Goal: Book appointment/travel/reservation

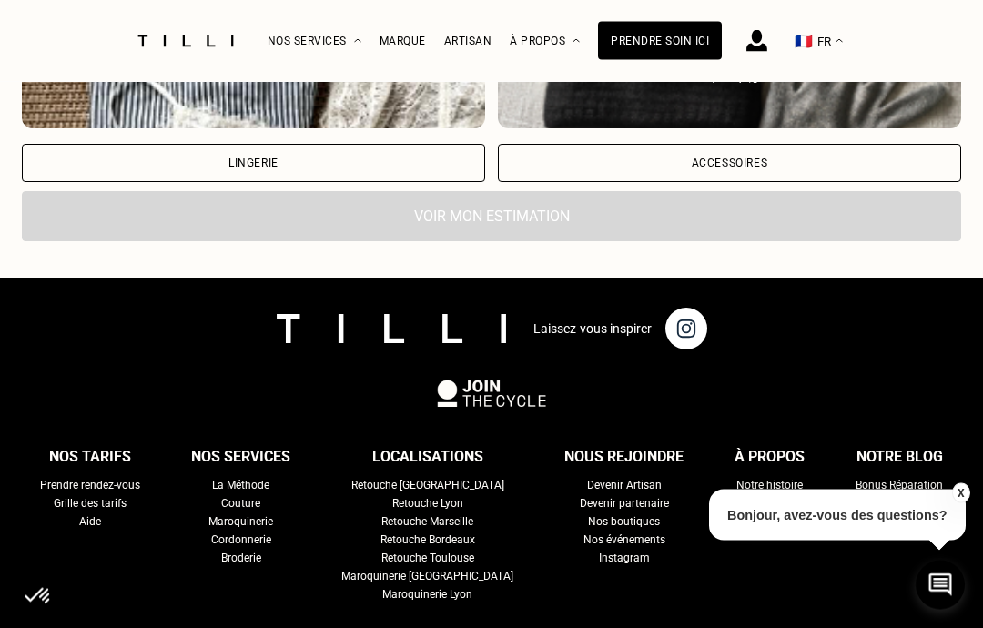
scroll to position [2404, 0]
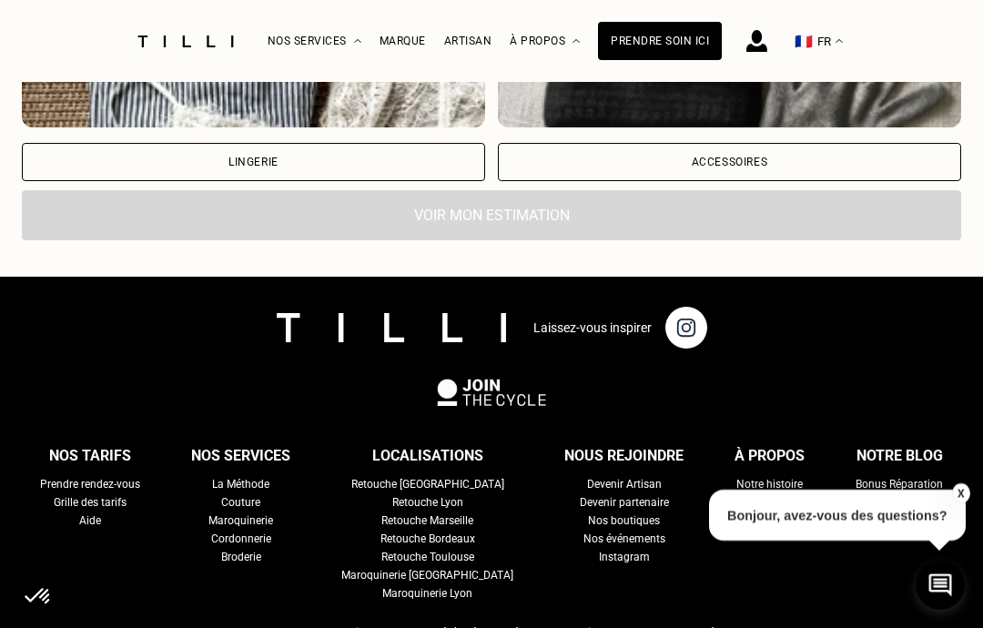
click at [126, 508] on div "Grille des tarifs" at bounding box center [90, 502] width 73 height 18
select select "FR"
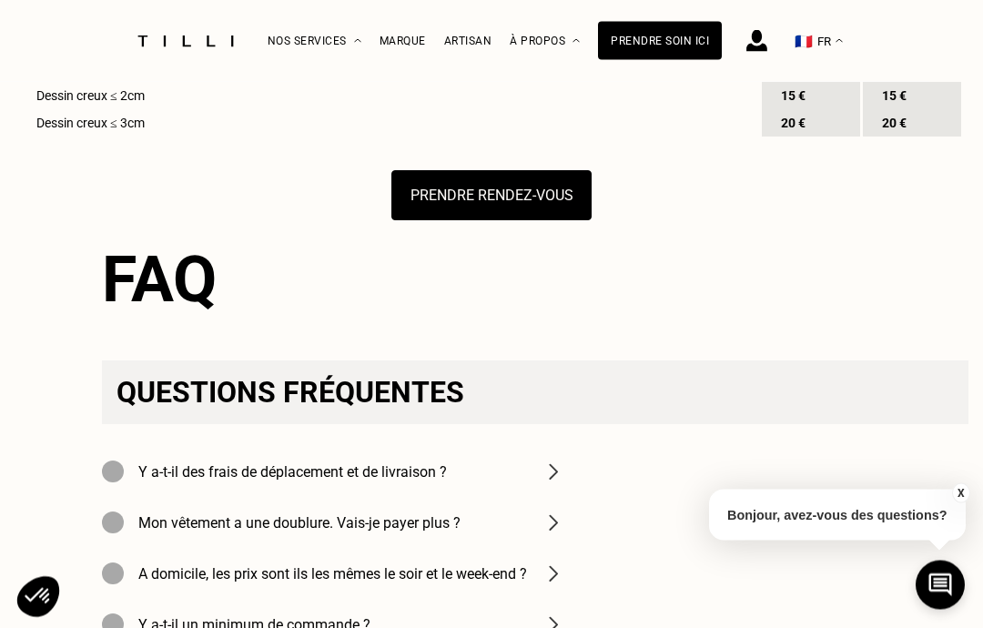
scroll to position [2815, 0]
click at [464, 220] on button "Prendre rendez-vous" at bounding box center [491, 195] width 200 height 50
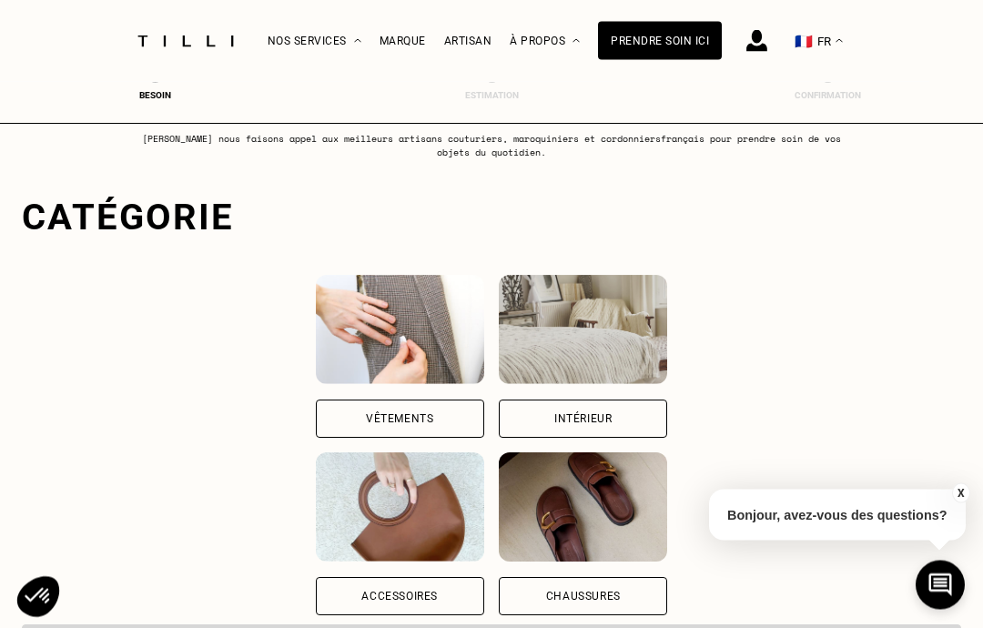
scroll to position [62, 0]
click at [667, 339] on img at bounding box center [583, 329] width 168 height 109
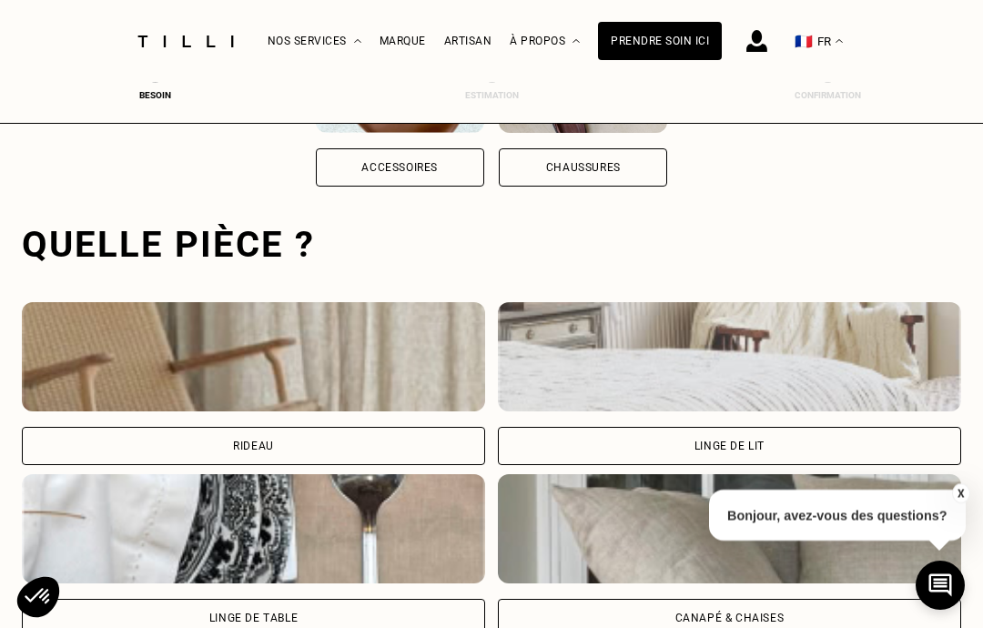
scroll to position [561, 0]
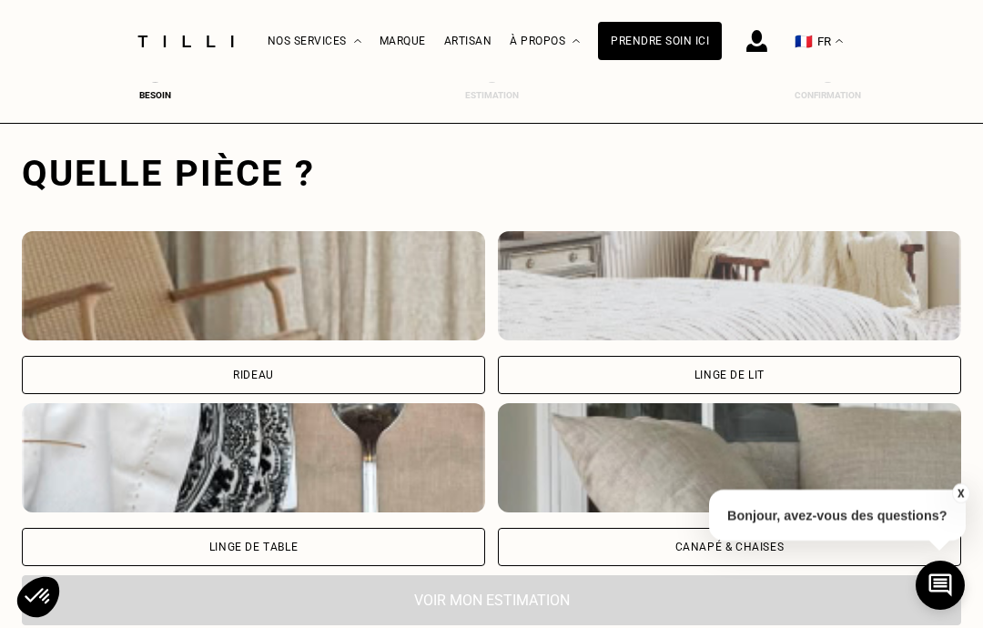
click at [742, 372] on div "Linge de lit" at bounding box center [729, 374] width 70 height 11
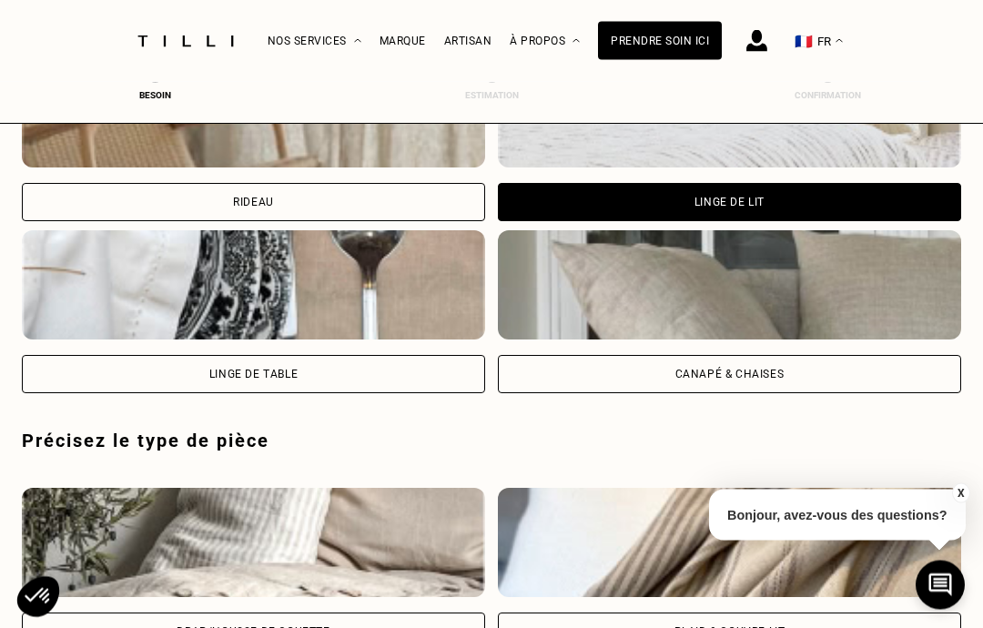
scroll to position [1012, 0]
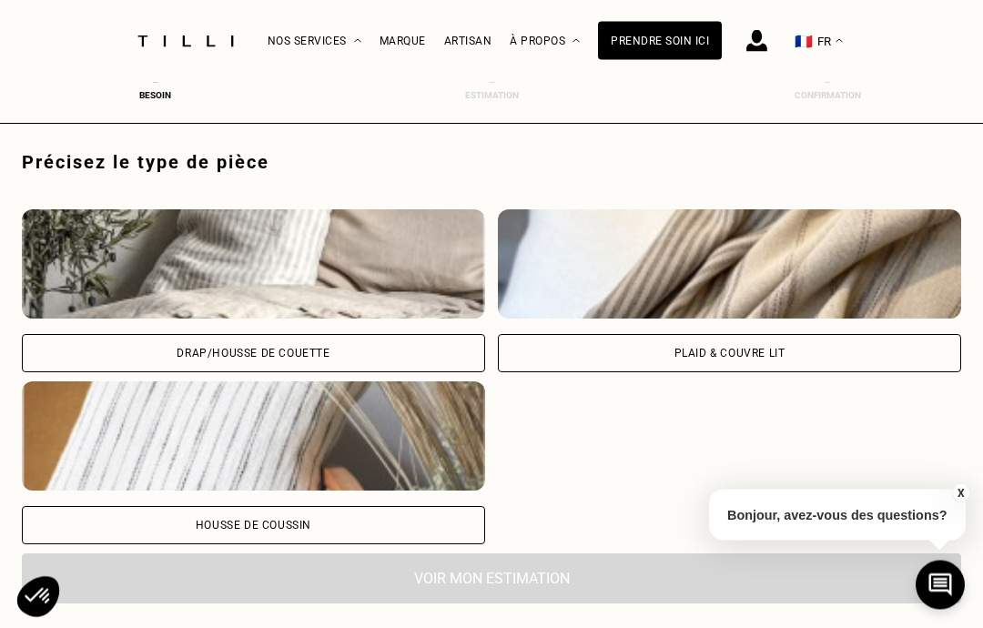
click at [312, 358] on div "Drap/Housse de couette" at bounding box center [253, 353] width 153 height 11
select select "FR"
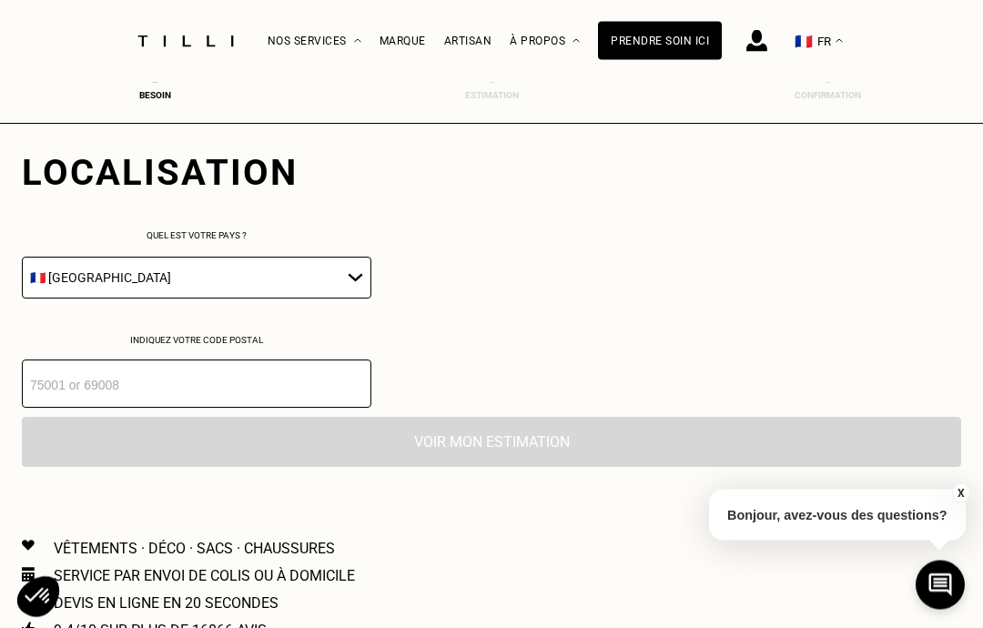
scroll to position [1442, 0]
click at [199, 404] on input "number" at bounding box center [196, 383] width 349 height 48
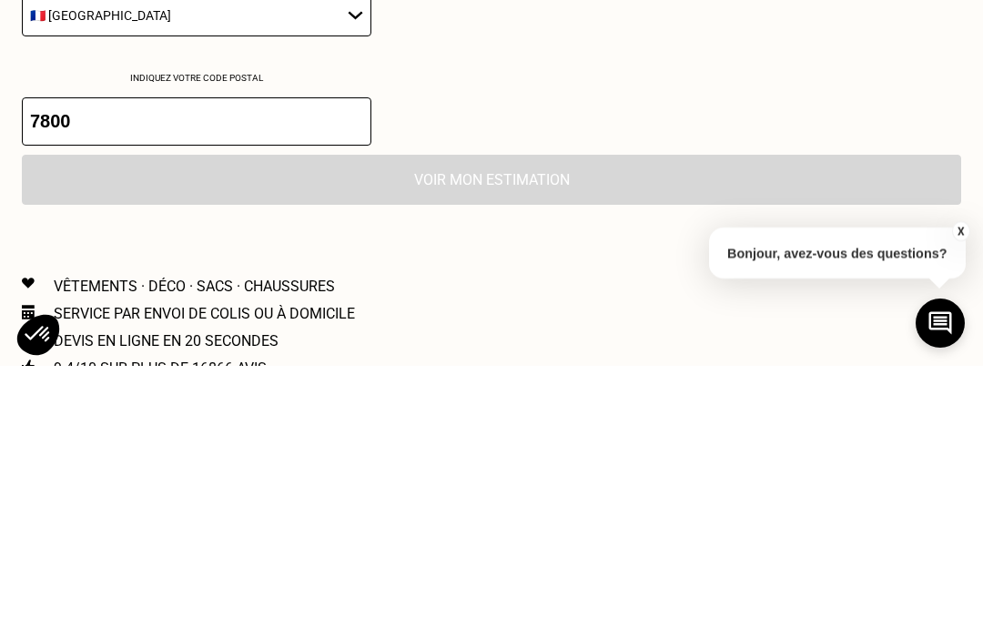
type input "78000"
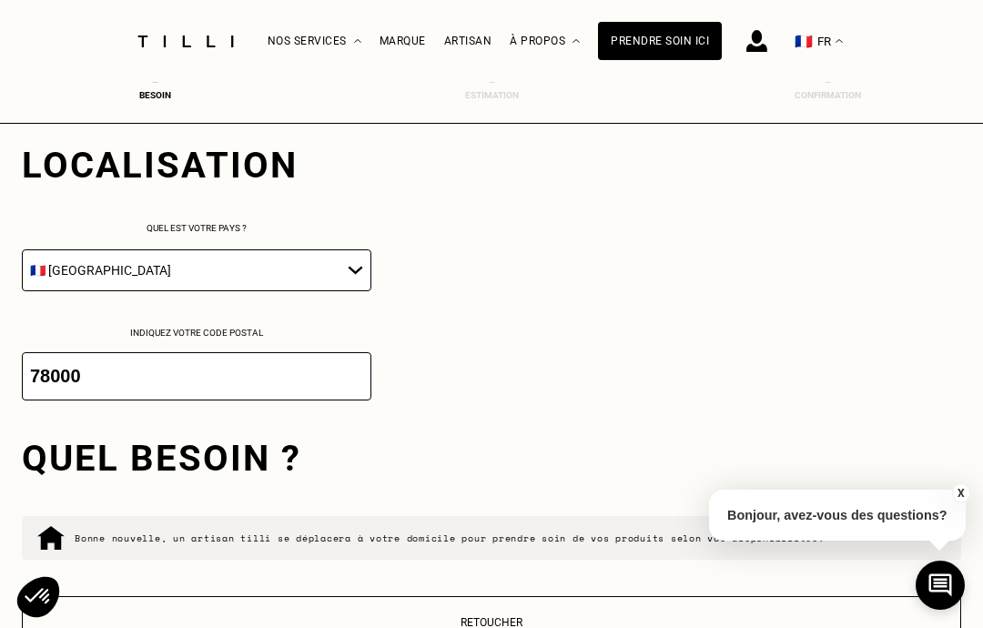
scroll to position [1448, 0]
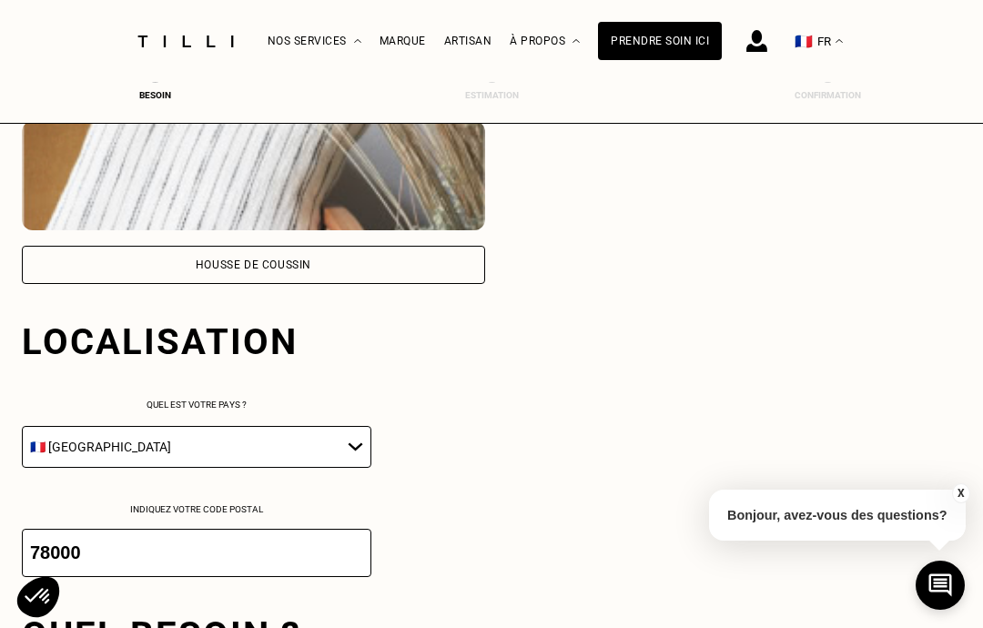
select select "FR"
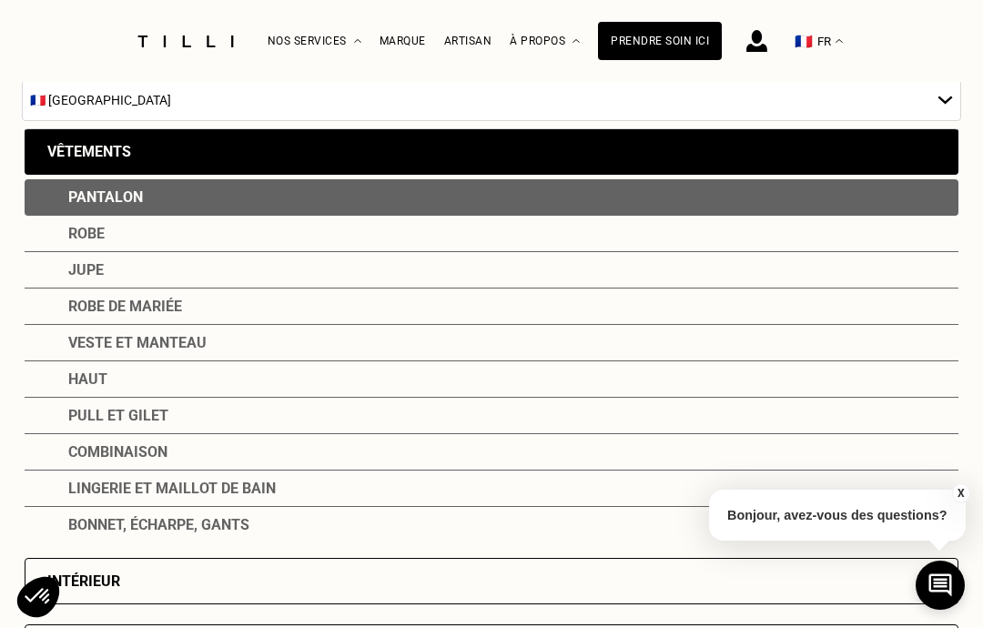
scroll to position [246, 0]
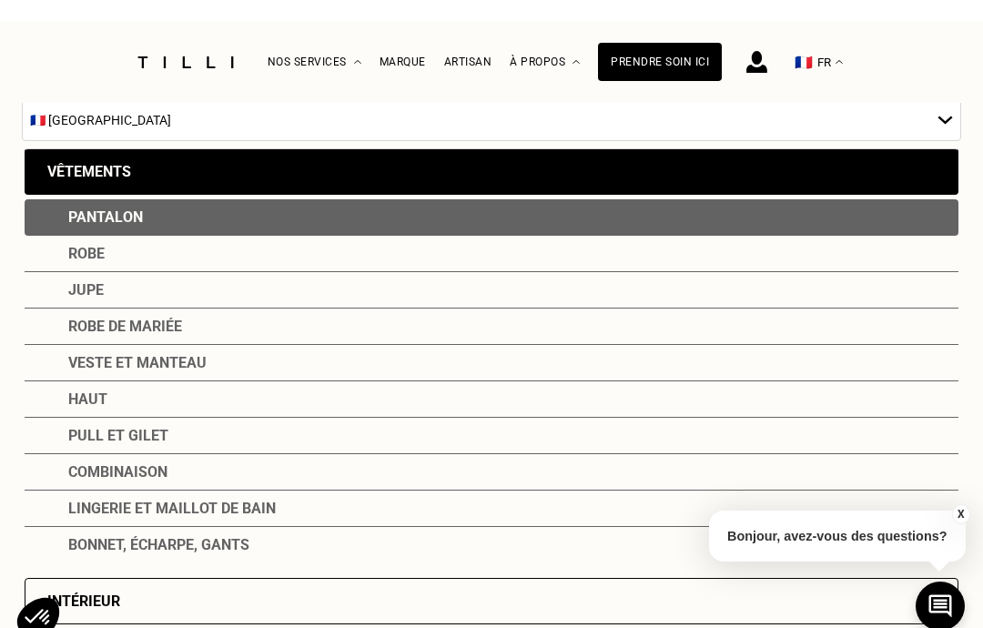
click at [187, 360] on div "Veste et manteau" at bounding box center [492, 342] width 934 height 36
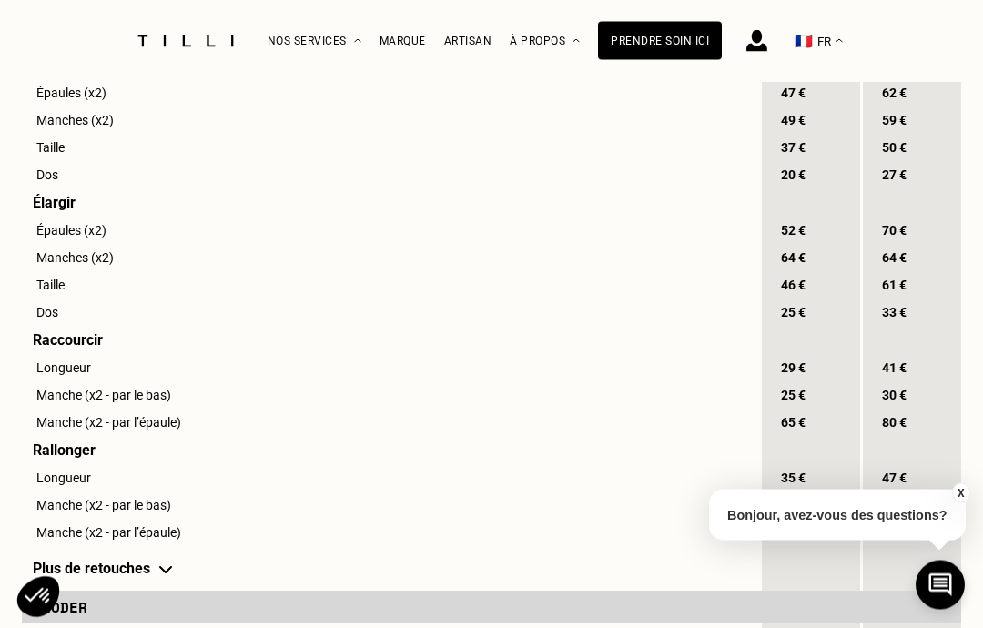
scroll to position [1893, 0]
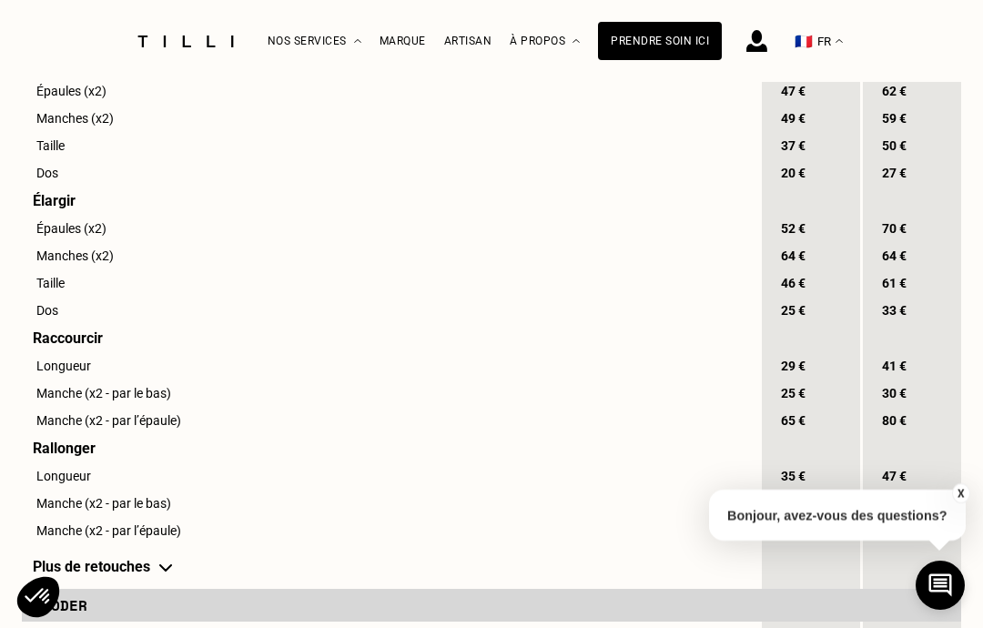
click at [791, 379] on div "29 €" at bounding box center [792, 365] width 60 height 25
click at [791, 373] on span "29 €" at bounding box center [792, 365] width 33 height 15
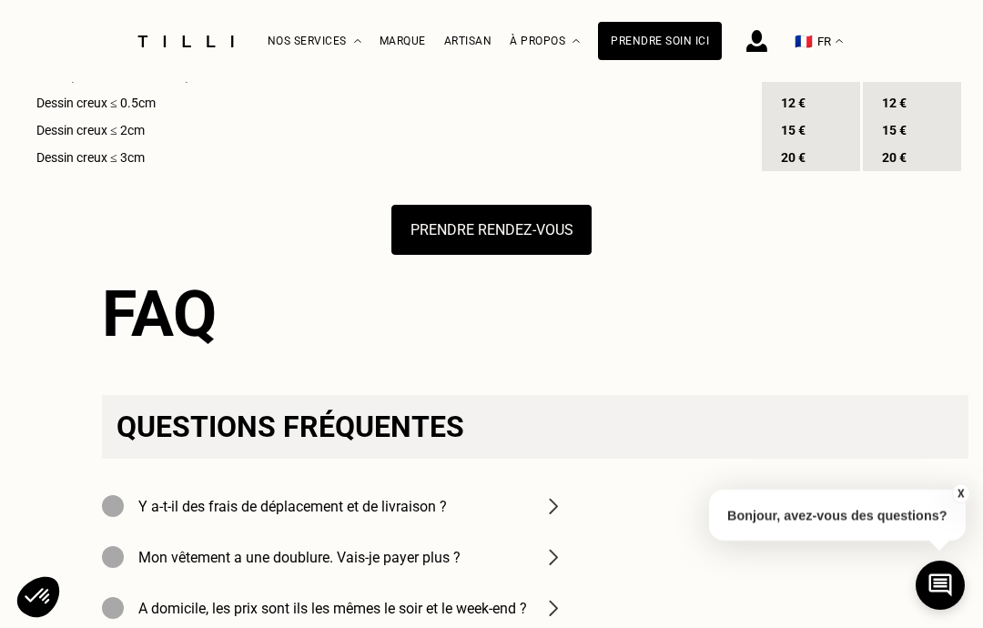
scroll to position [2642, 0]
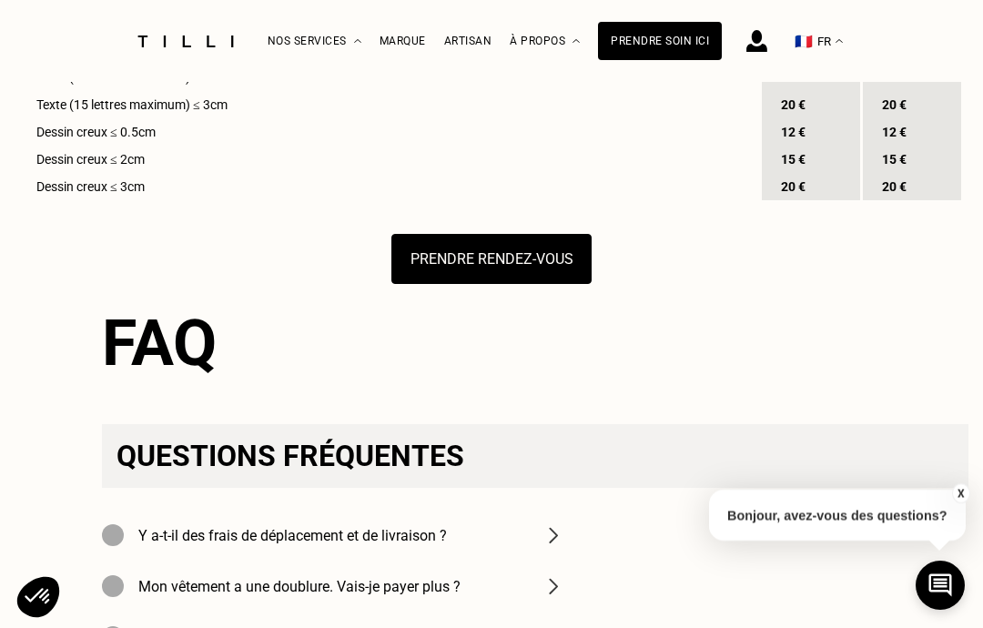
click at [536, 284] on button "Prendre rendez-vous" at bounding box center [491, 259] width 200 height 50
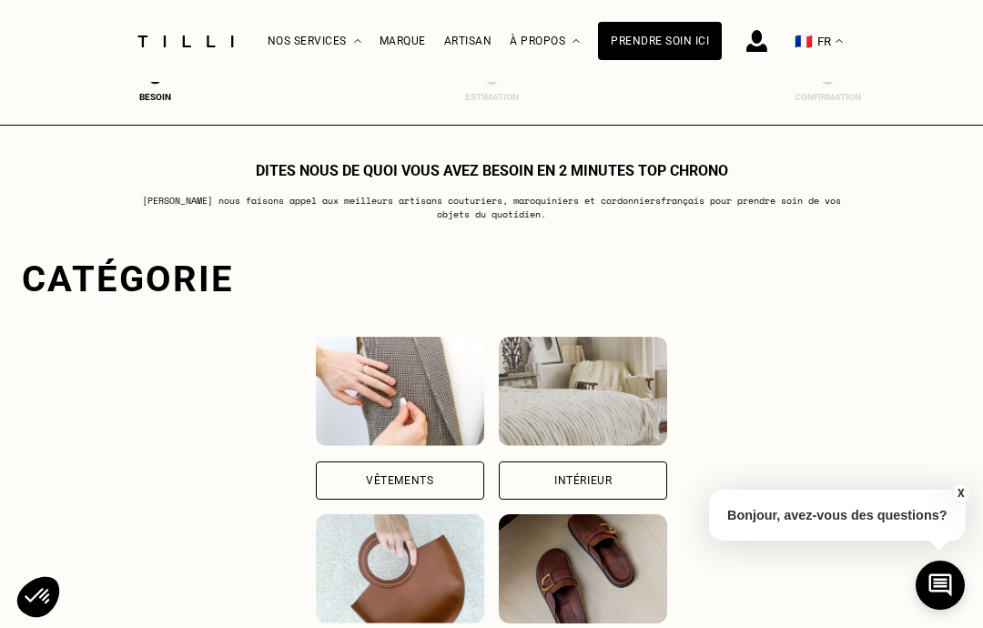
click at [371, 381] on img at bounding box center [400, 391] width 168 height 109
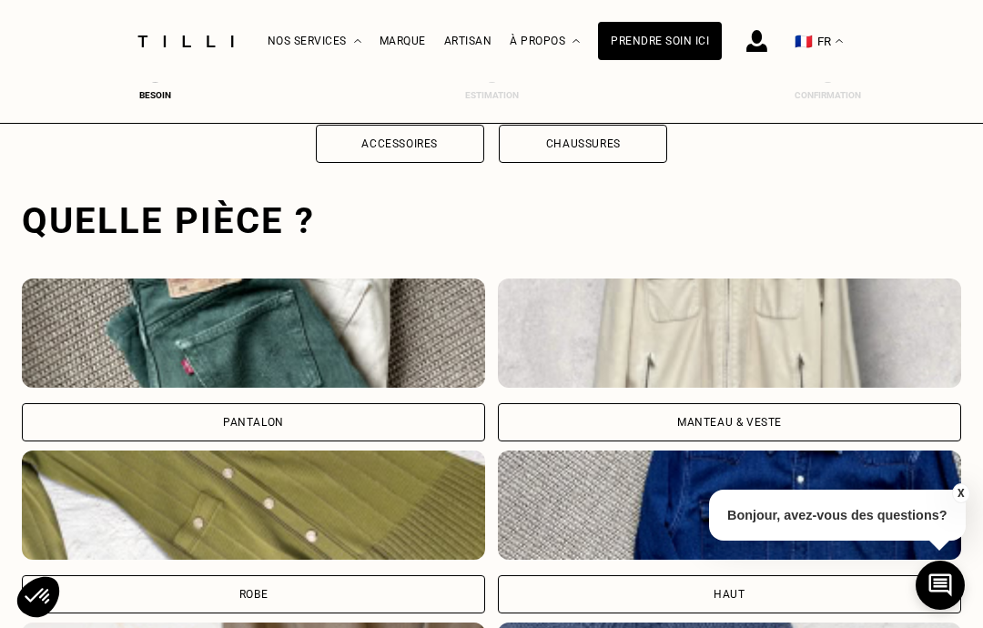
scroll to position [560, 0]
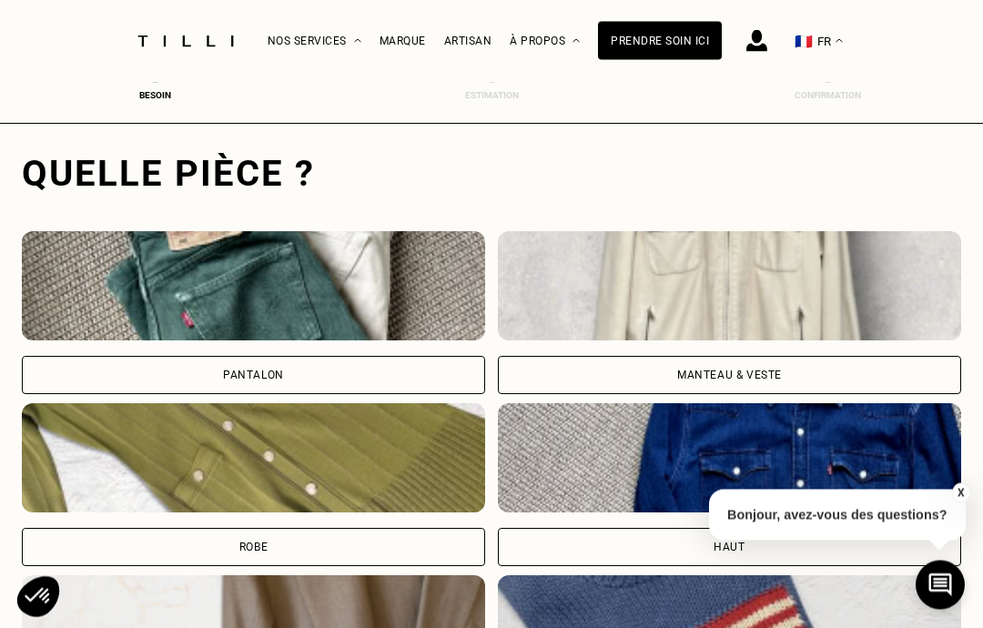
click at [652, 307] on img at bounding box center [729, 286] width 463 height 109
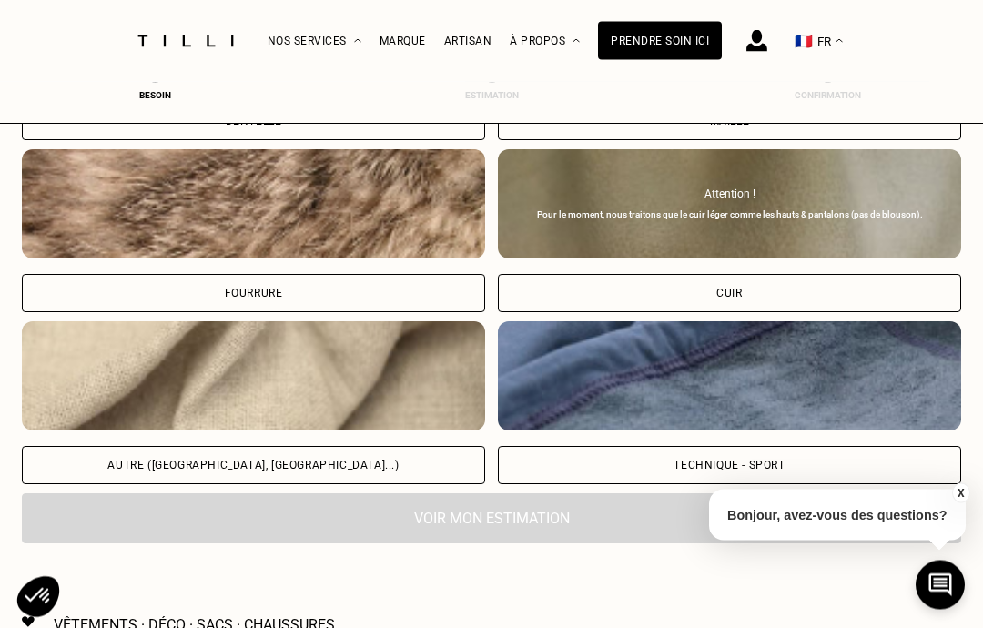
scroll to position [2189, 0]
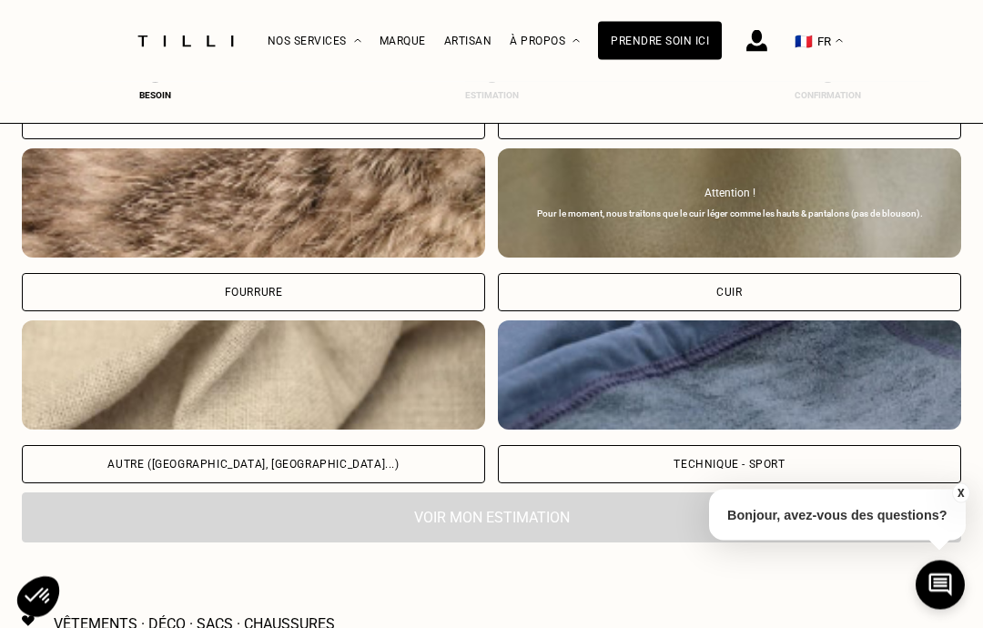
click at [334, 415] on img at bounding box center [253, 375] width 463 height 109
select select "FR"
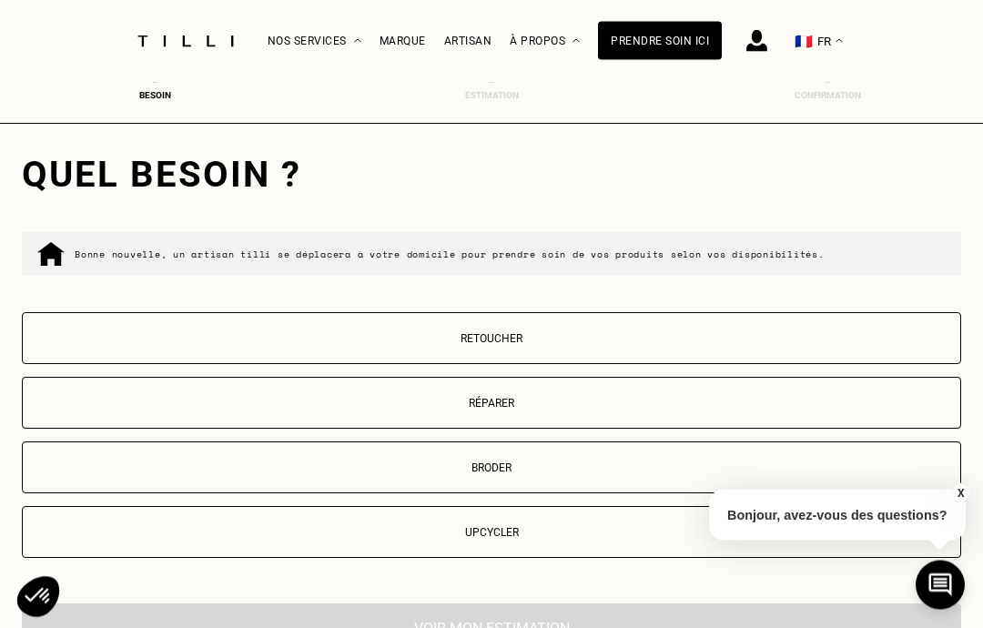
scroll to position [2825, 0]
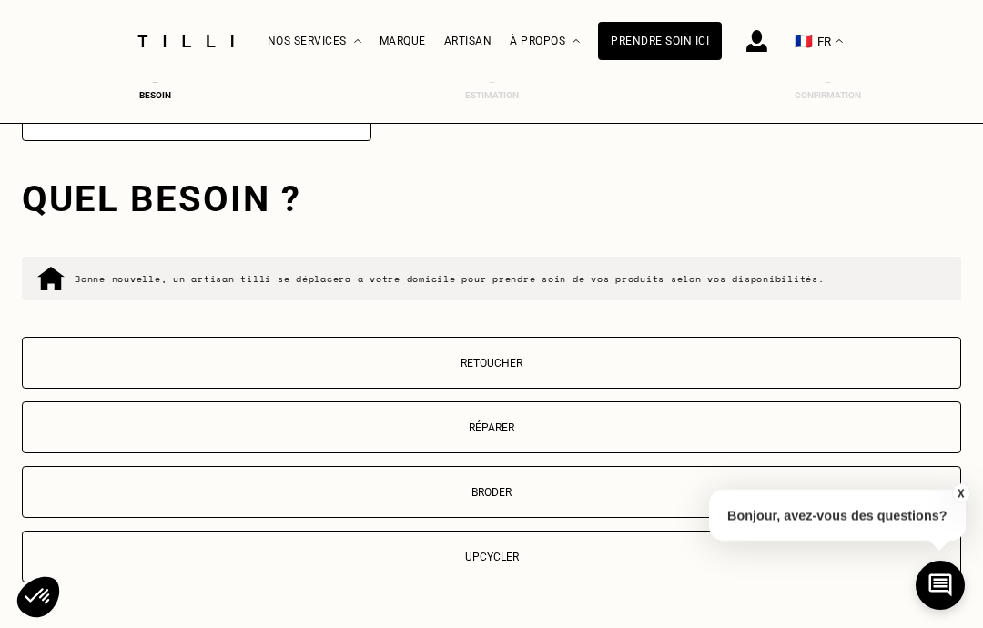
click at [483, 369] on p "Retoucher" at bounding box center [491, 363] width 919 height 13
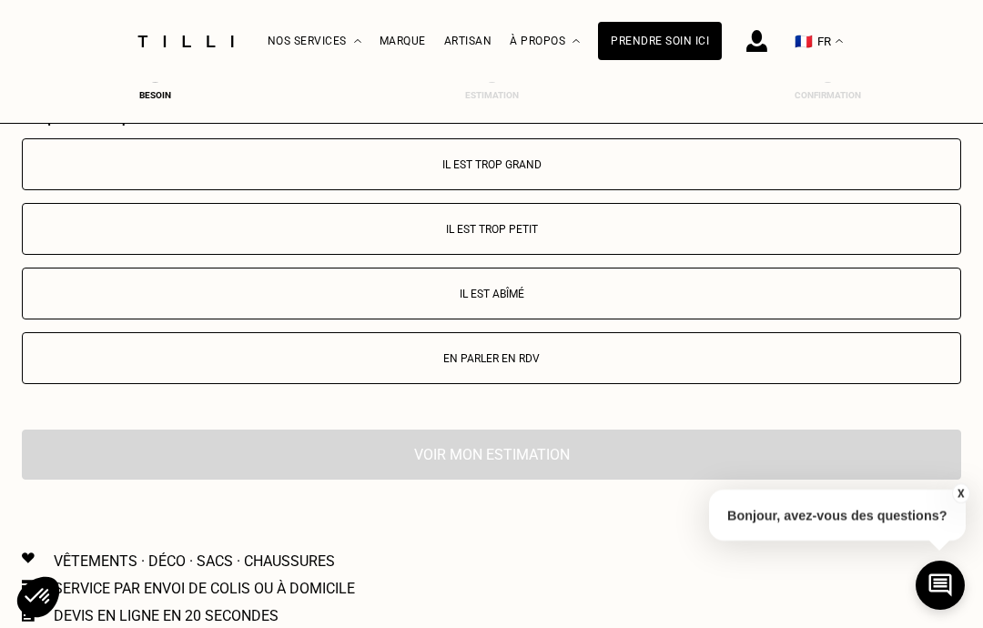
scroll to position [3332, 0]
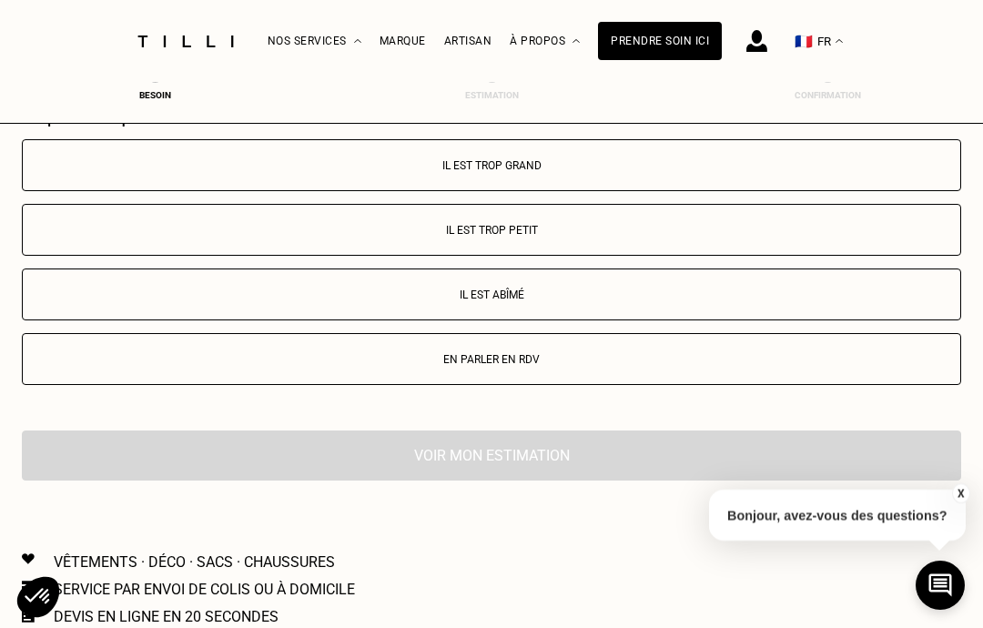
click at [517, 172] on p "Il est trop grand" at bounding box center [491, 165] width 919 height 13
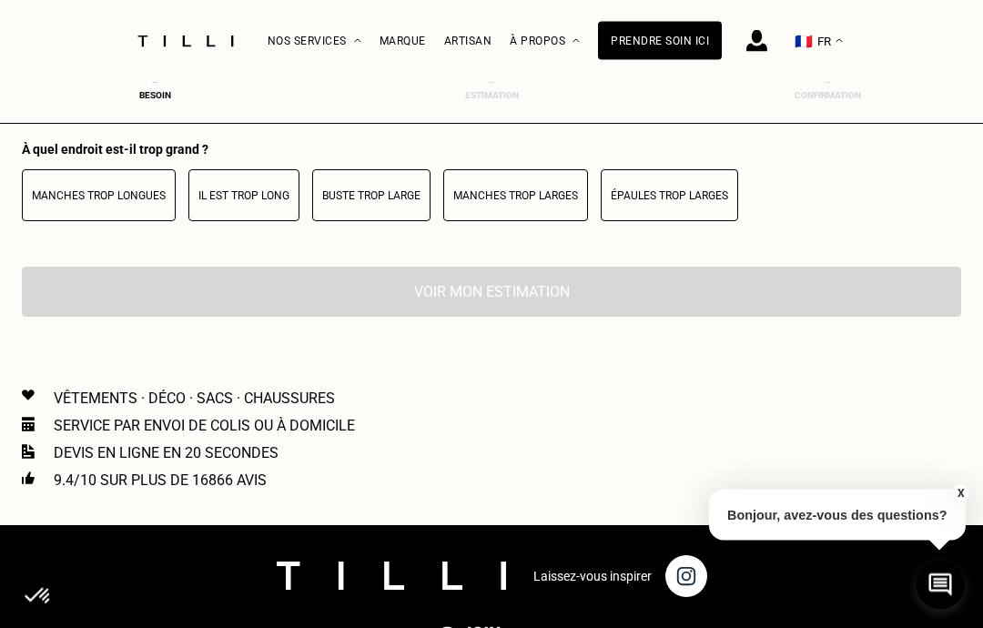
scroll to position [3656, 0]
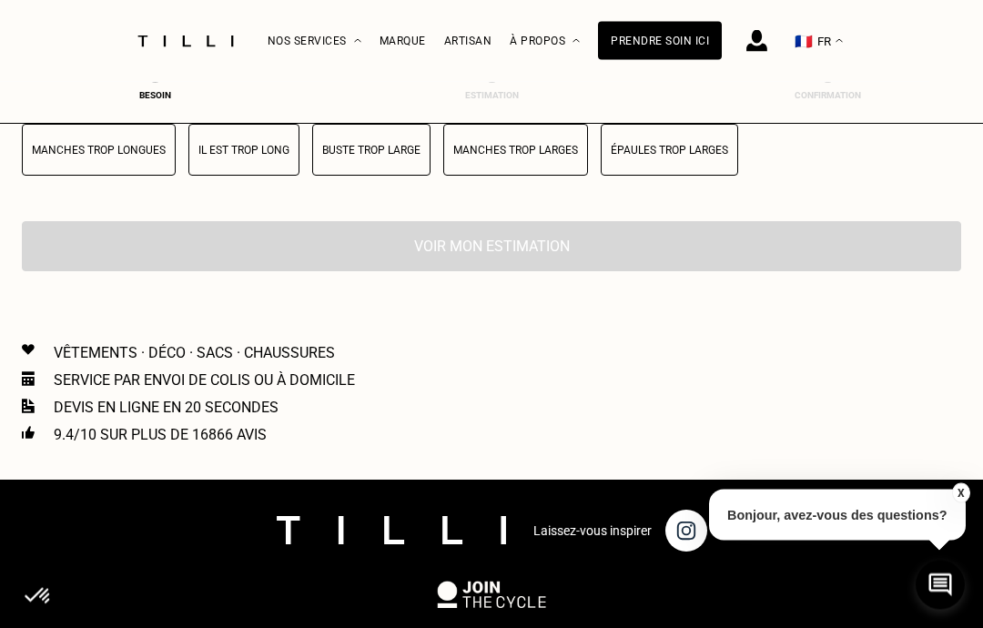
click at [234, 177] on button "Il est trop long" at bounding box center [243, 151] width 111 height 52
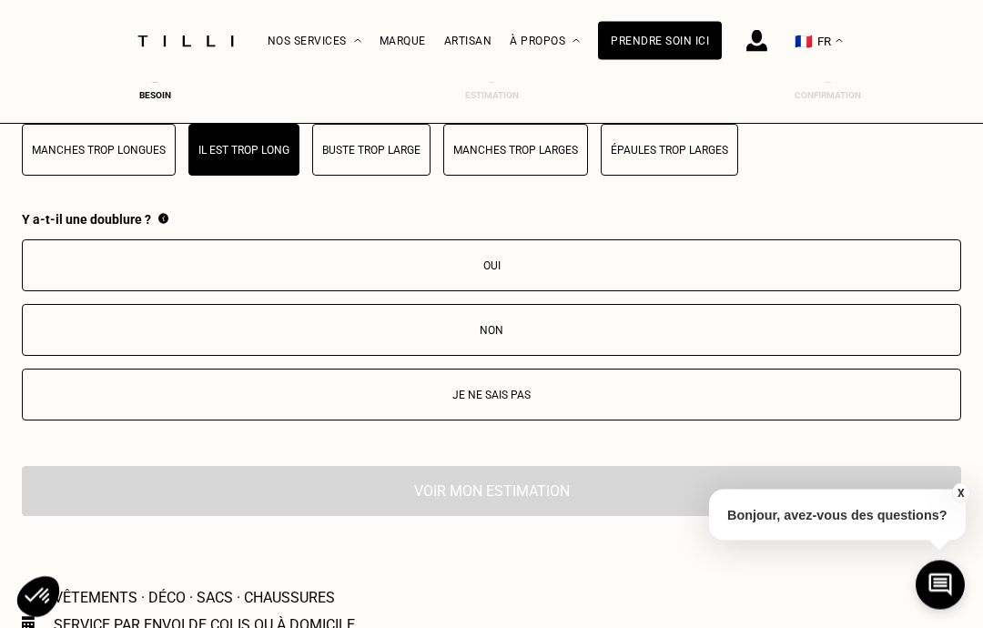
scroll to position [3657, 0]
click at [502, 272] on p "Oui" at bounding box center [491, 265] width 919 height 13
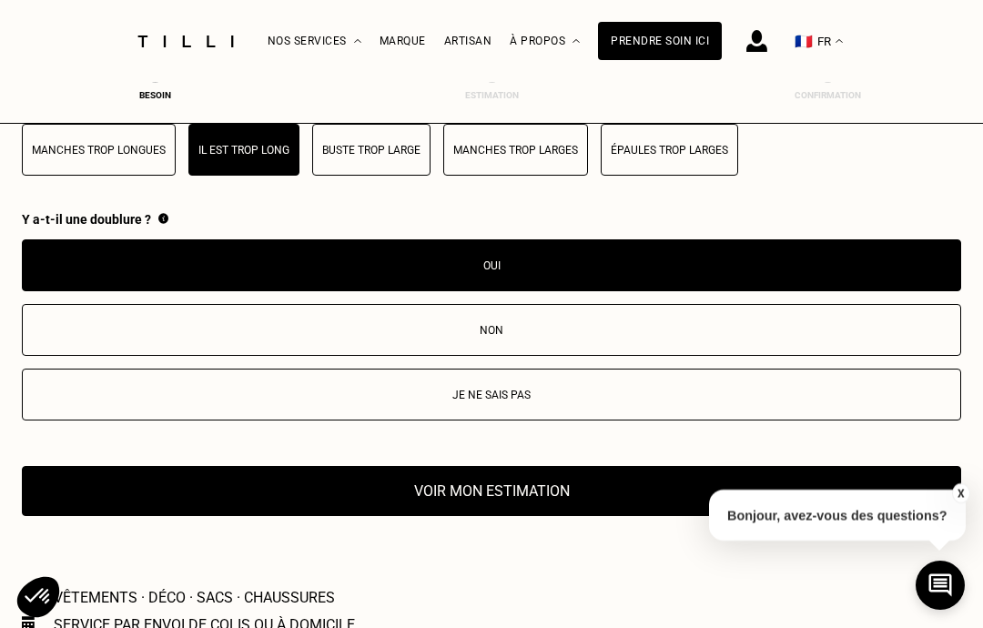
click at [516, 516] on button "Voir mon estimation" at bounding box center [491, 491] width 939 height 50
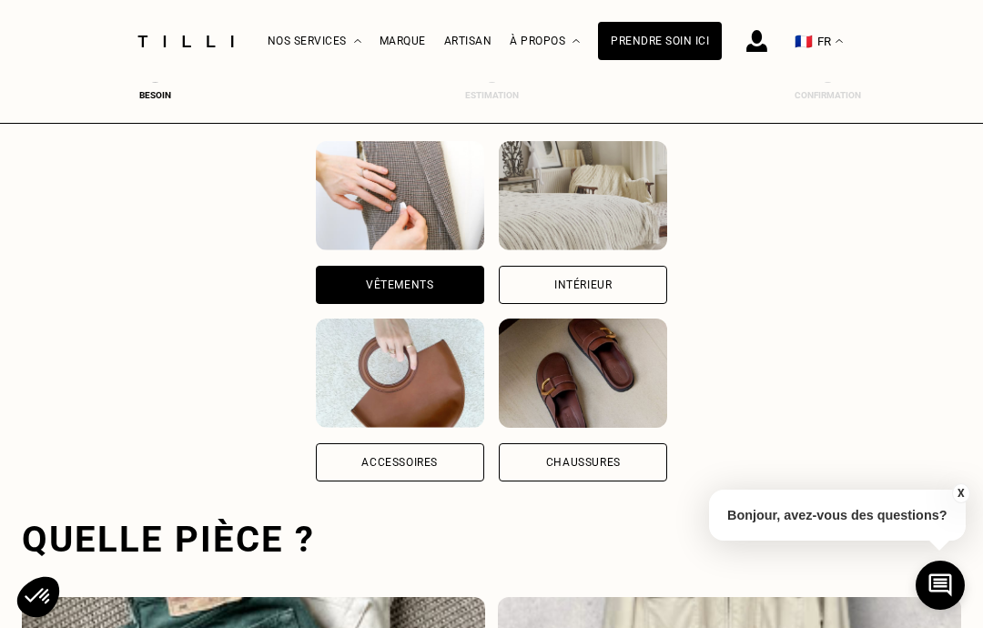
scroll to position [0, 0]
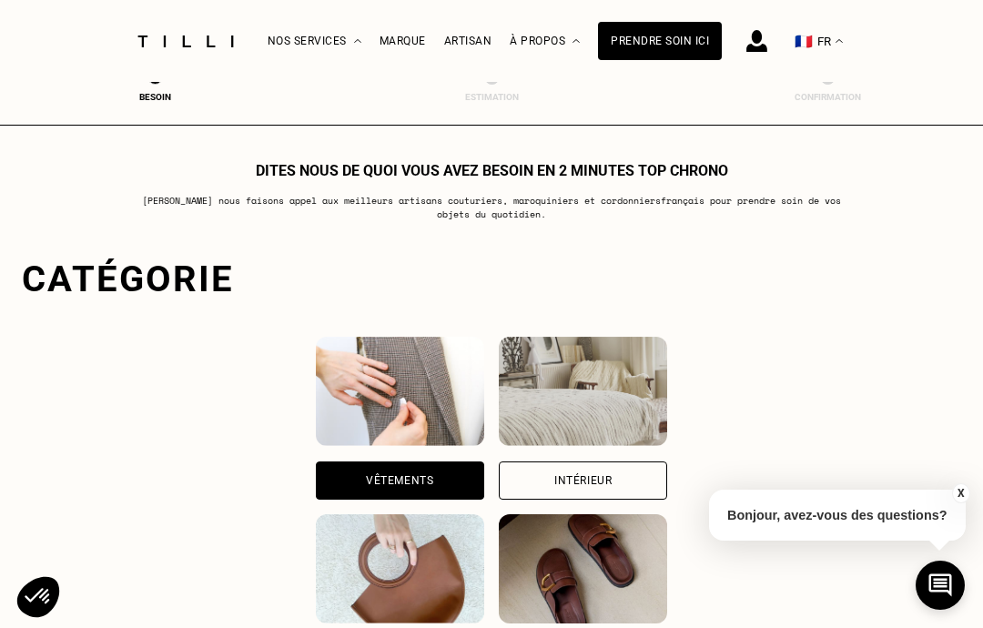
click at [664, 32] on div "Prendre soin ici" at bounding box center [660, 41] width 124 height 38
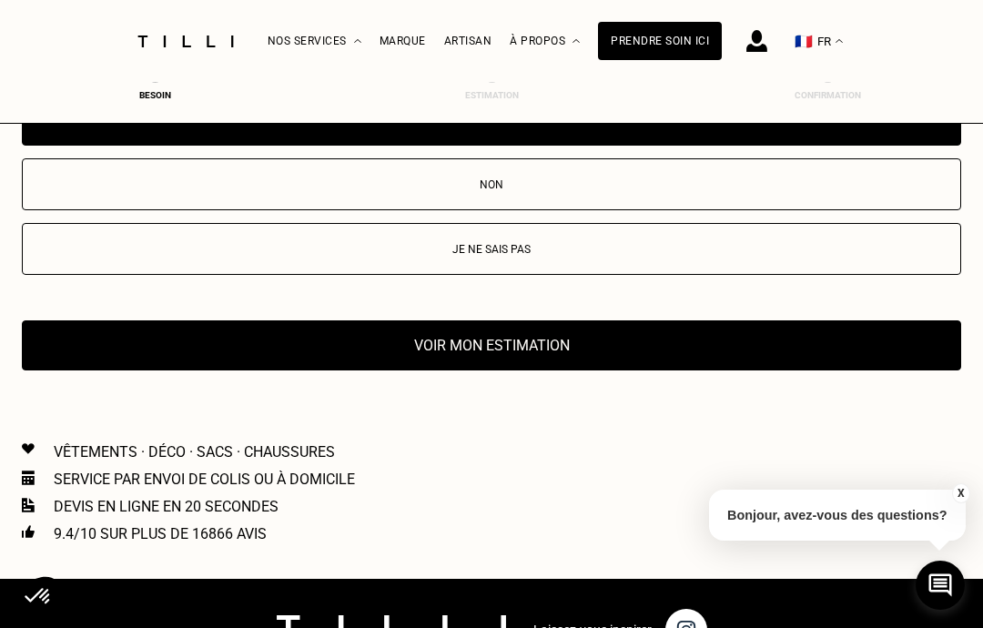
scroll to position [3784, 0]
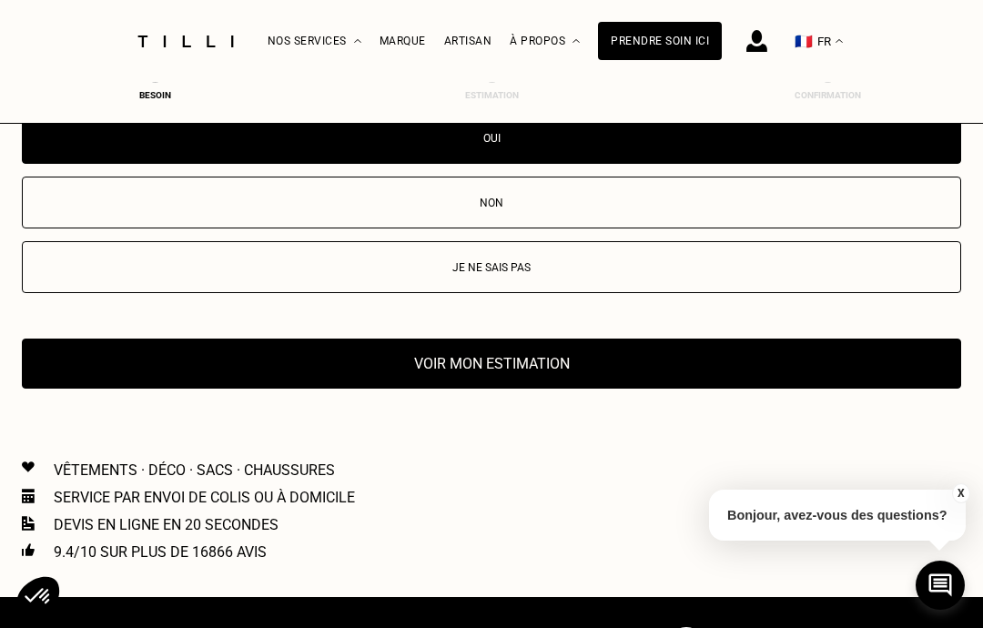
click at [484, 389] on button "Voir mon estimation" at bounding box center [491, 363] width 939 height 50
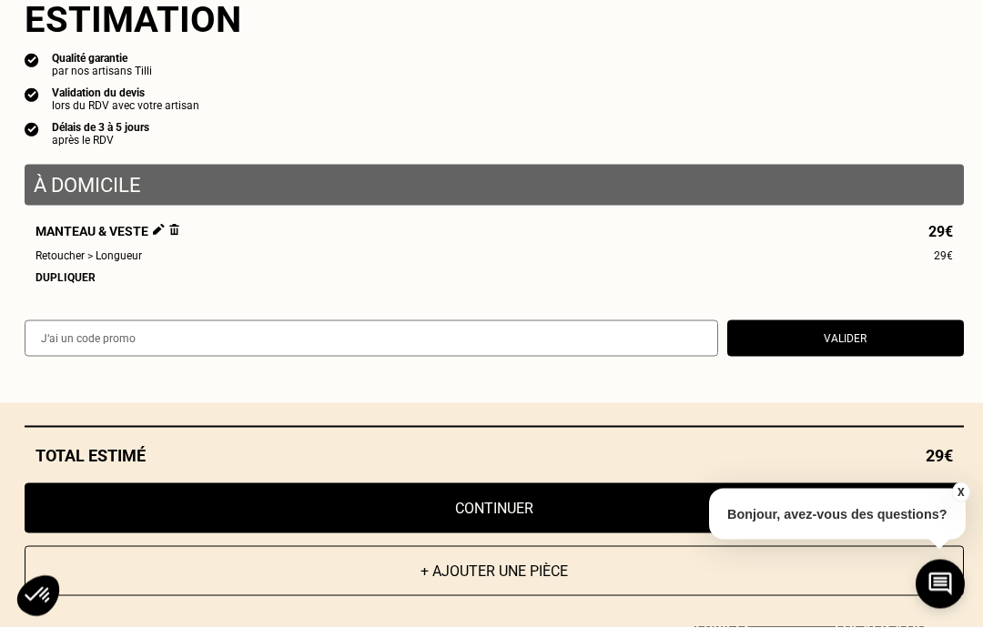
scroll to position [4289, 0]
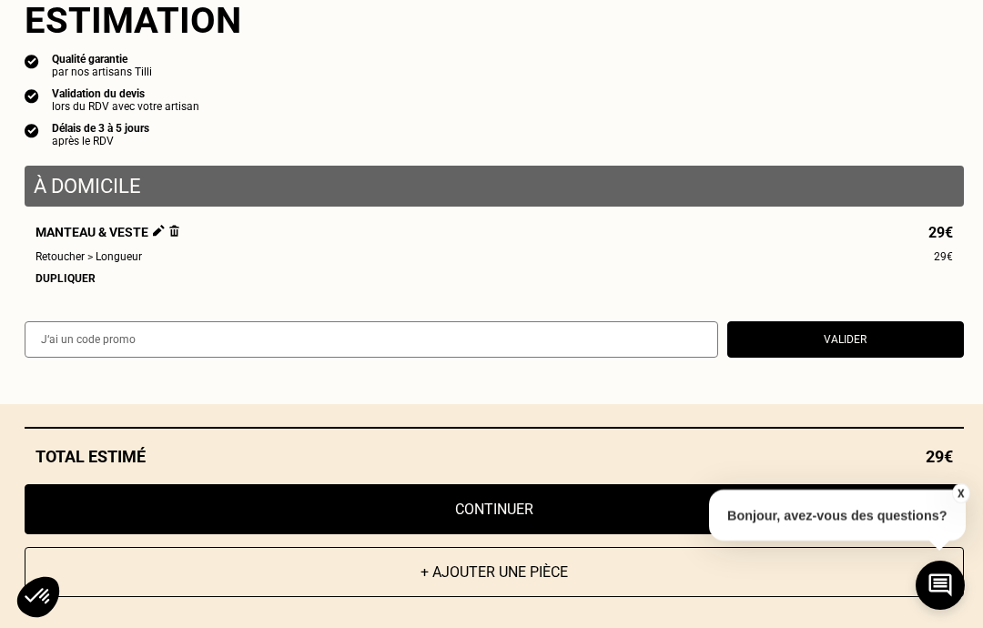
click at [510, 534] on button "Continuer" at bounding box center [494, 509] width 939 height 50
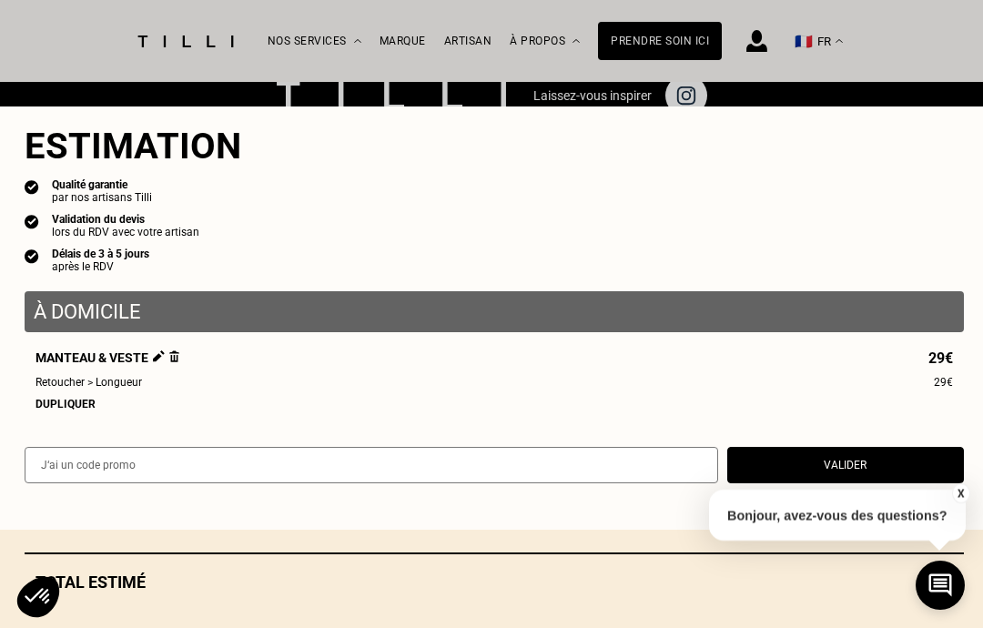
scroll to position [832, 0]
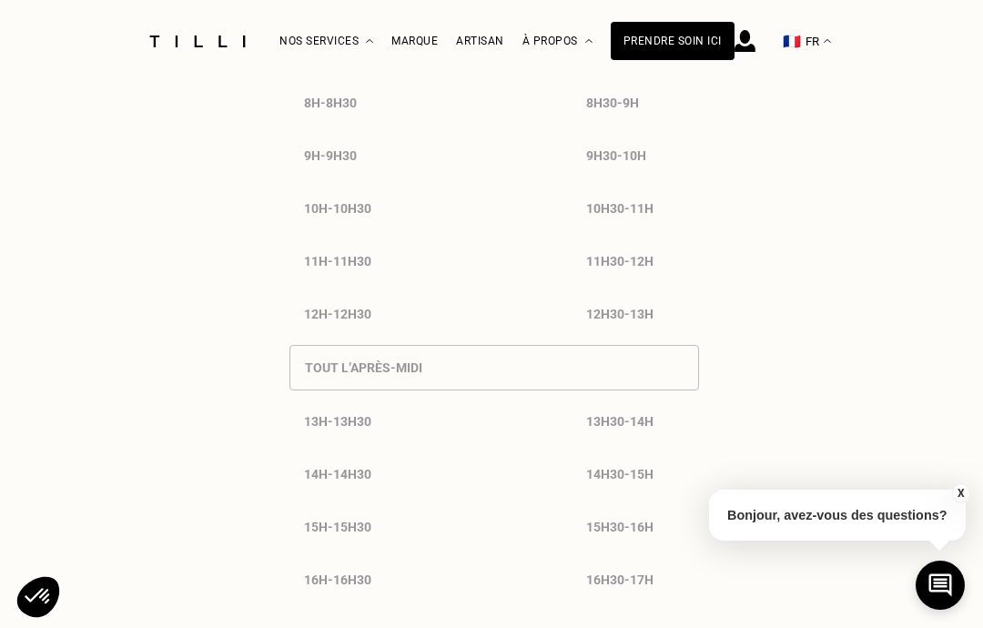
select select "FR"
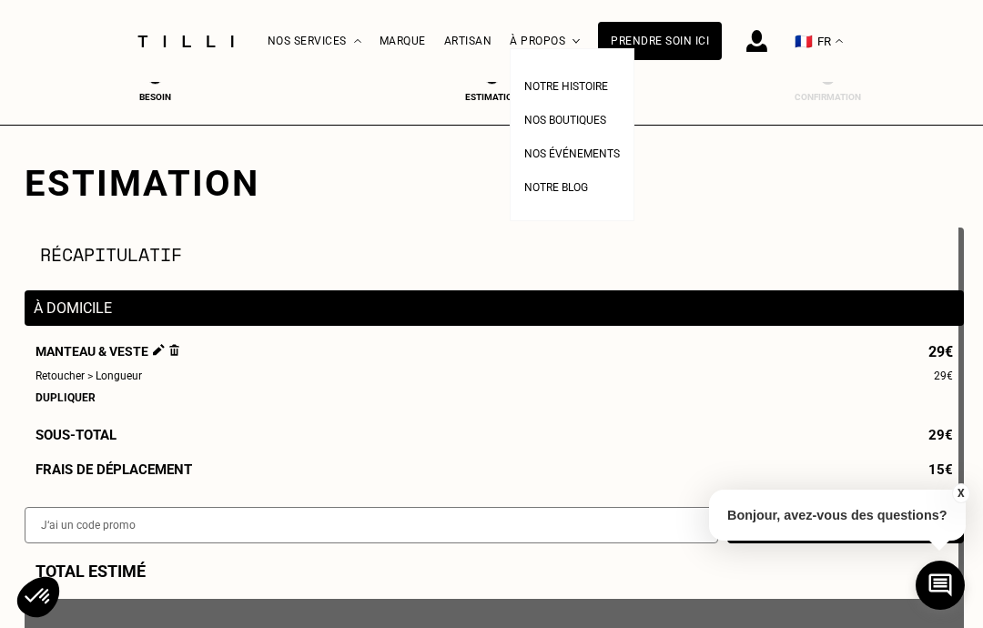
click at [558, 84] on span "Notre histoire" at bounding box center [566, 86] width 84 height 13
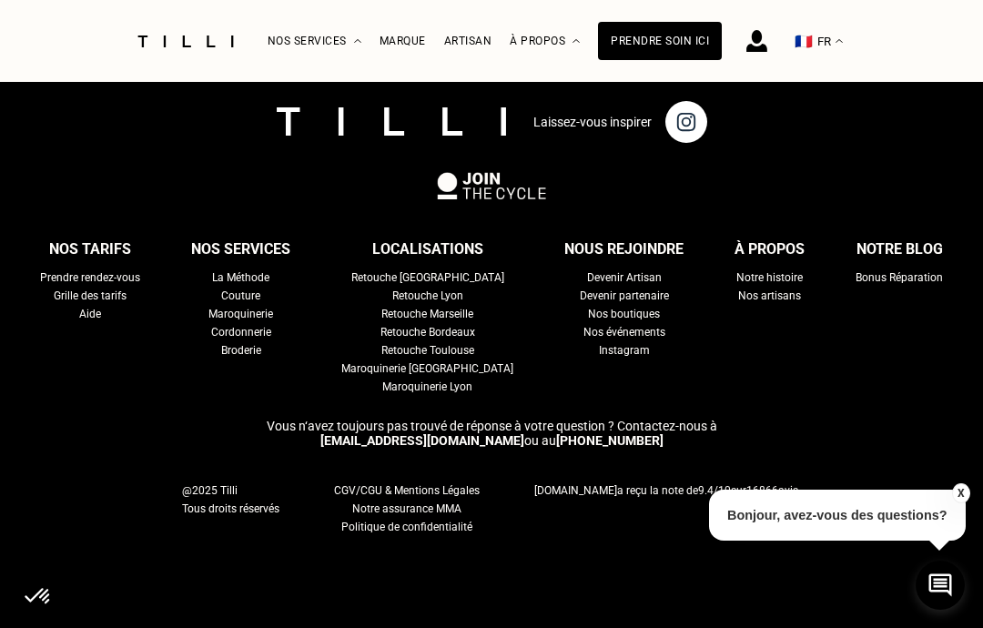
scroll to position [5373, 0]
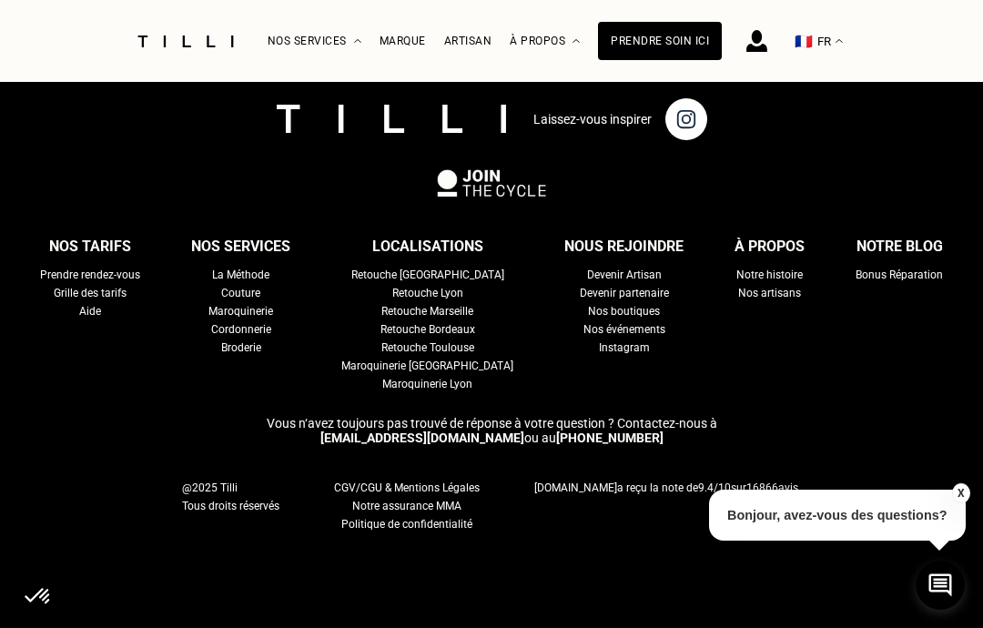
click at [269, 284] on div "La Méthode" at bounding box center [240, 275] width 57 height 18
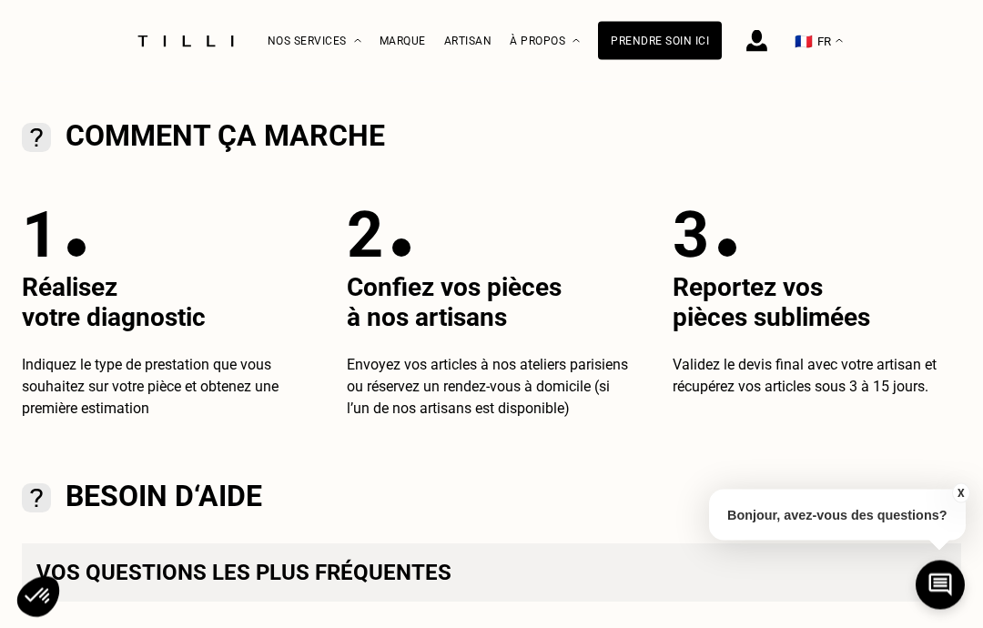
scroll to position [535, 0]
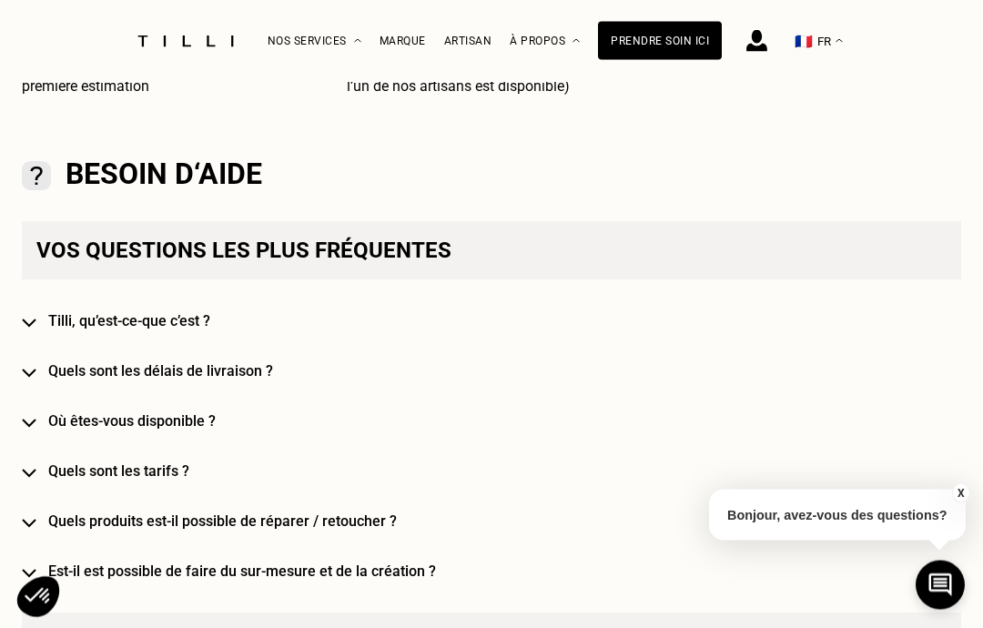
click at [944, 371] on h4 "Quels sont les délais de livraison ?" at bounding box center [504, 371] width 913 height 17
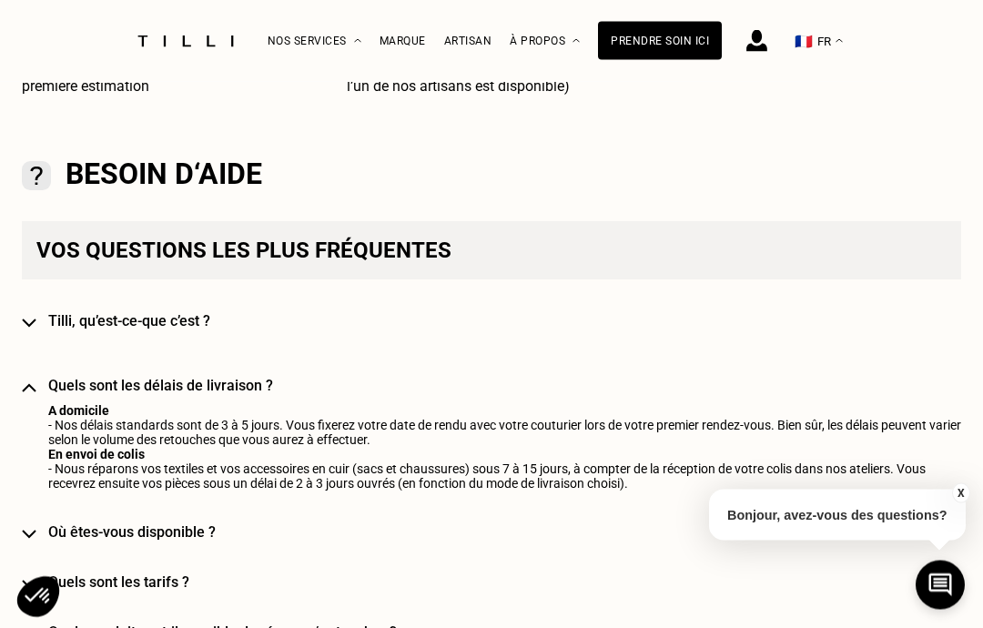
scroll to position [856, 0]
click at [187, 315] on h4 "Tilli, qu’est-ce-que c’est ?" at bounding box center [504, 320] width 913 height 17
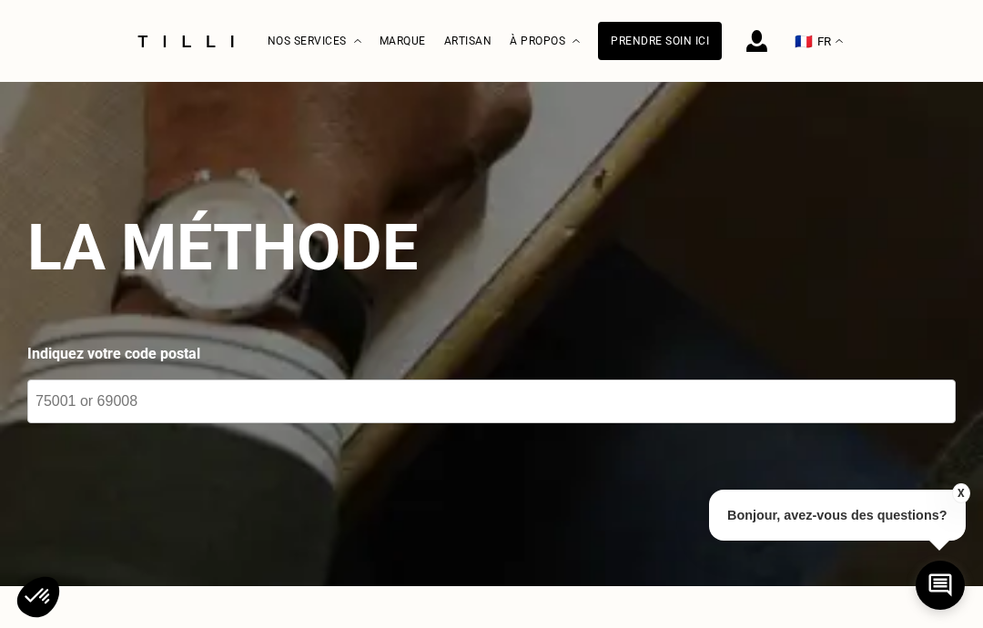
scroll to position [0, 0]
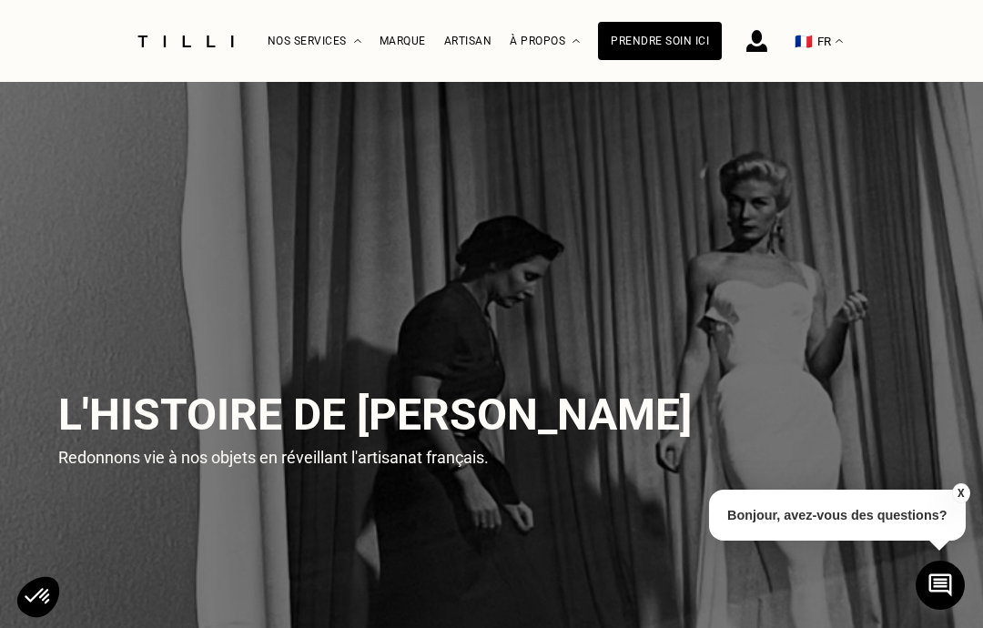
scroll to position [5373, 0]
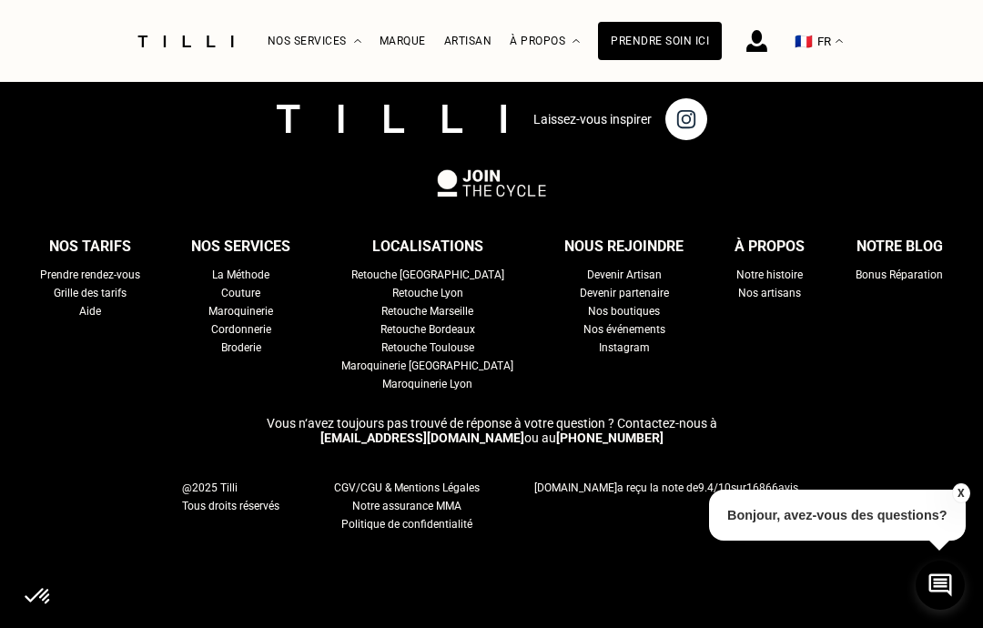
click at [425, 284] on div "Retouche [GEOGRAPHIC_DATA]" at bounding box center [427, 275] width 153 height 18
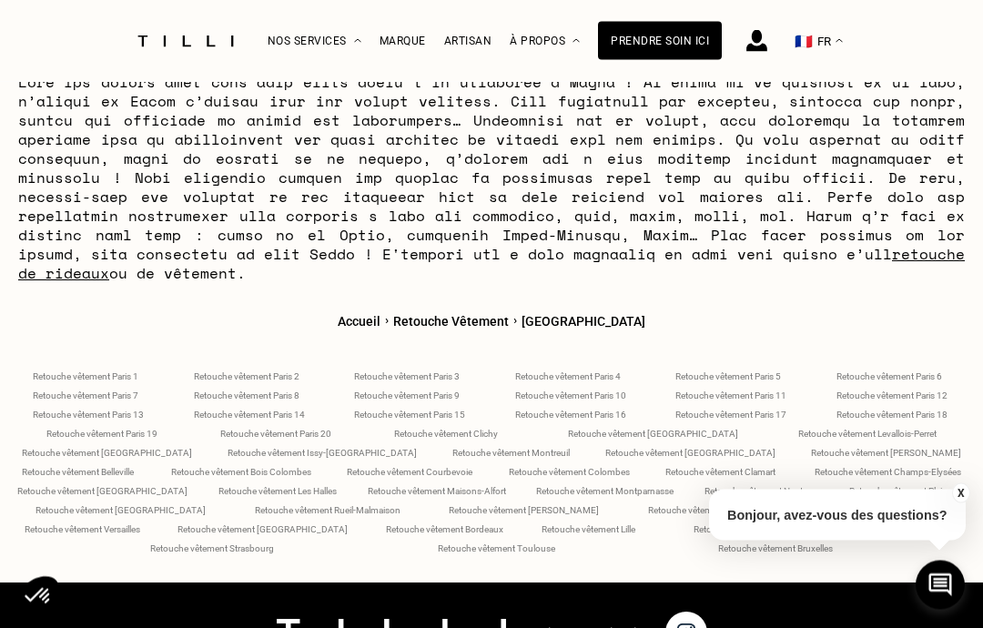
scroll to position [6459, 0]
click at [140, 524] on span "Retouche vêtement Versailles" at bounding box center [83, 529] width 116 height 10
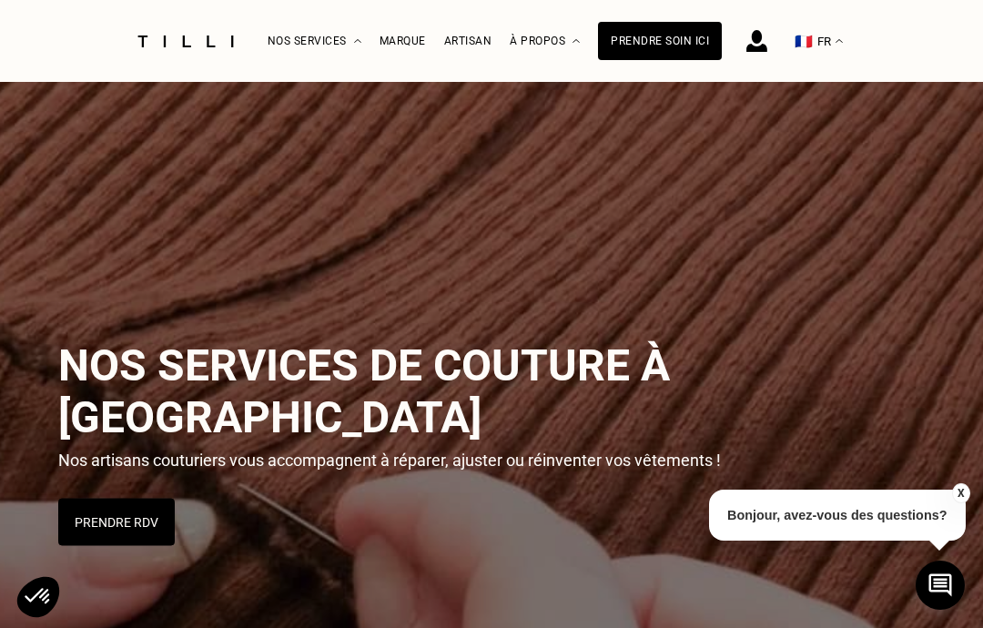
click at [116, 499] on button "Prendre RDV" at bounding box center [116, 522] width 116 height 47
select select "FR"
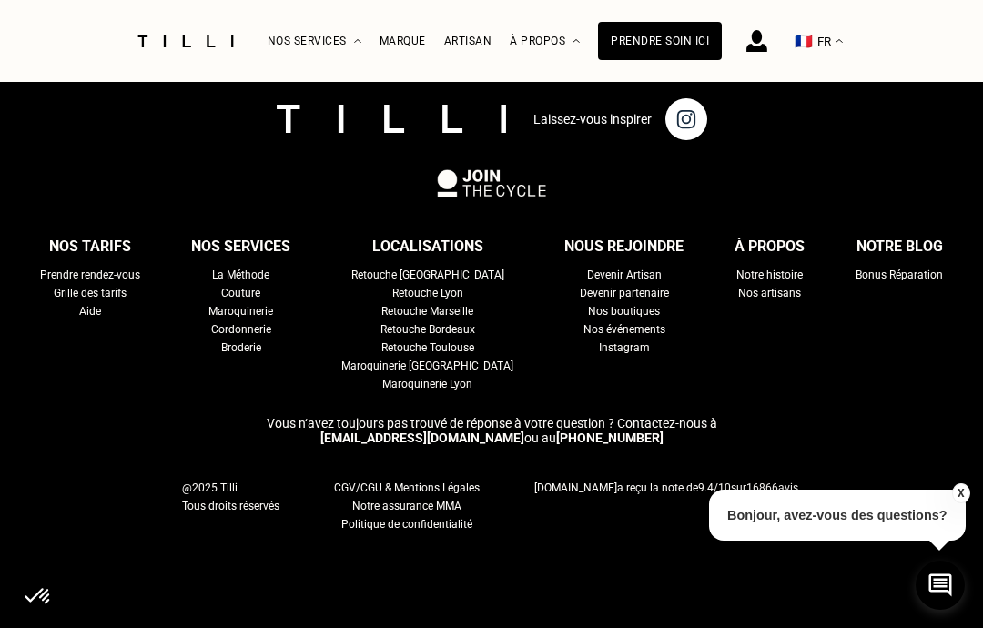
click at [429, 284] on div "Retouche [GEOGRAPHIC_DATA]" at bounding box center [427, 275] width 153 height 18
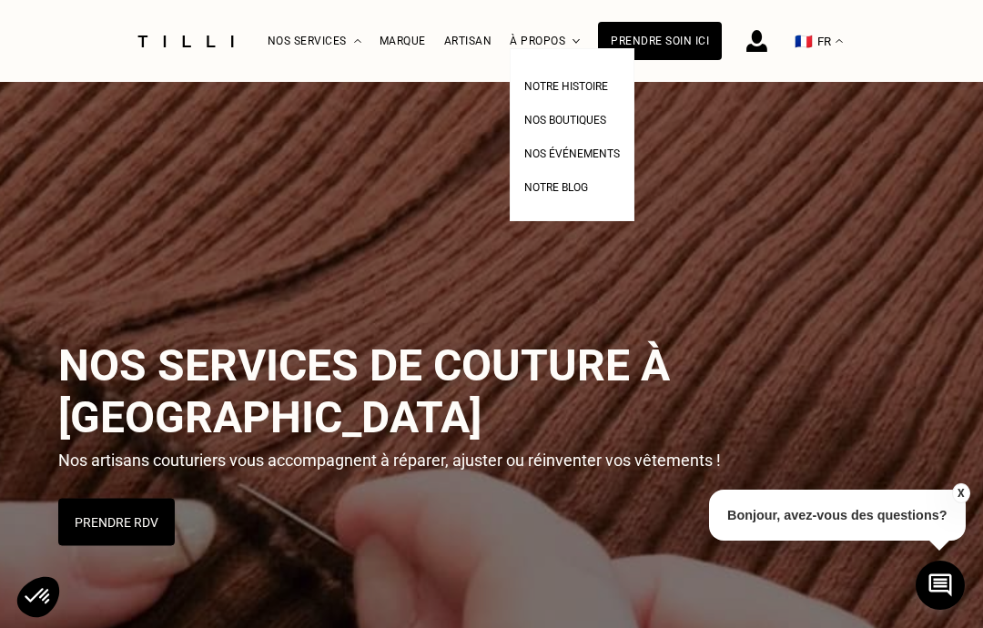
click at [470, 47] on div "Artisan" at bounding box center [468, 41] width 48 height 13
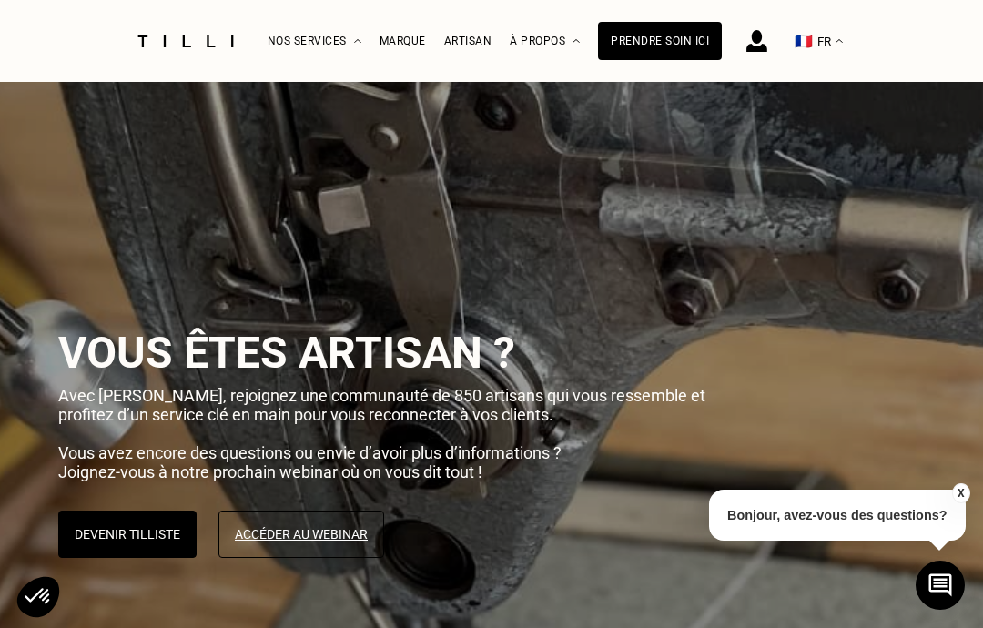
click at [440, 37] on div "La Méthode Retoucherie Maroquinerie Broderie Cordonnerie Nos prix Nos services …" at bounding box center [495, 41] width 455 height 81
click at [439, 36] on div "La Méthode Retoucherie Maroquinerie Broderie Cordonnerie Nos prix Nos services …" at bounding box center [495, 41] width 455 height 81
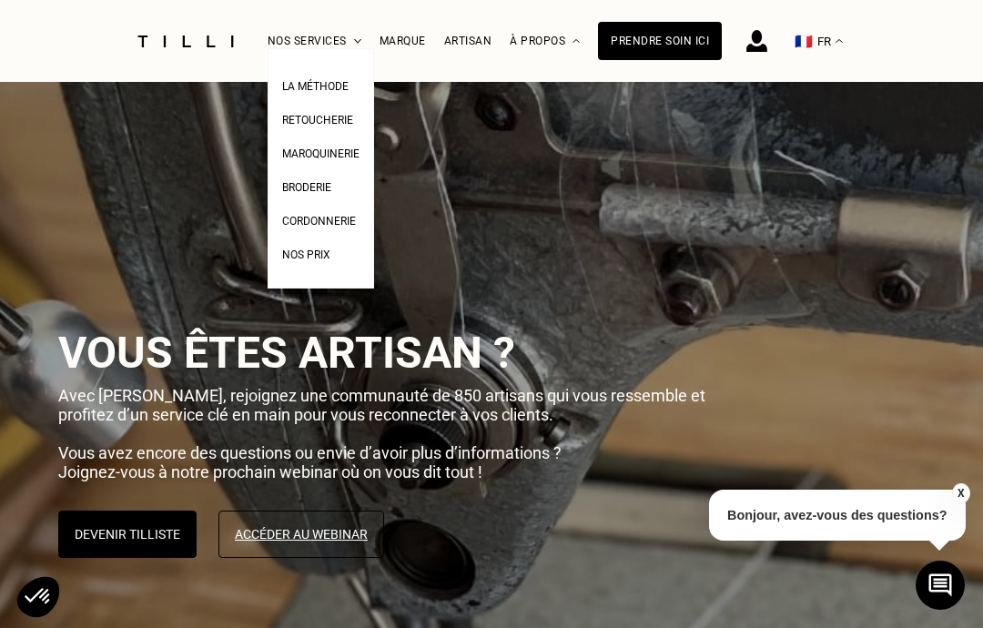
click at [671, 53] on div "Prendre soin ici" at bounding box center [660, 41] width 124 height 38
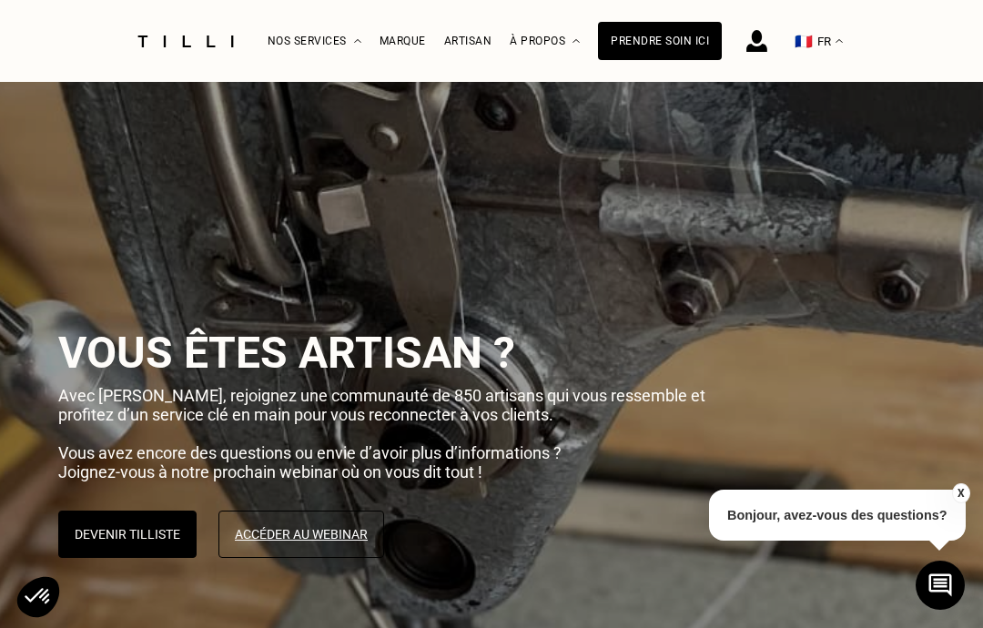
select select "FR"
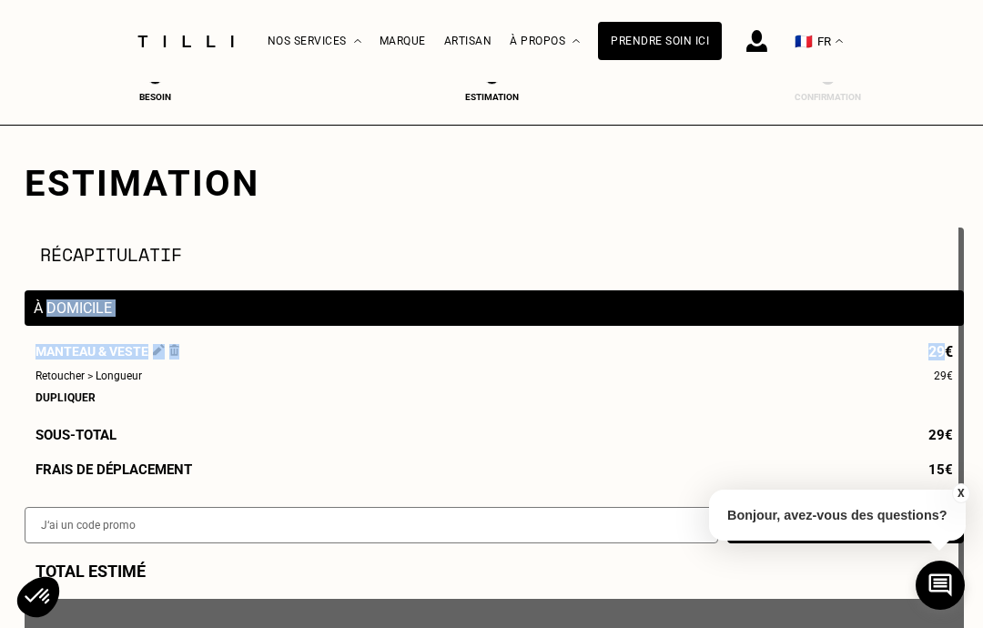
click at [911, 172] on div "Estimation" at bounding box center [492, 183] width 934 height 43
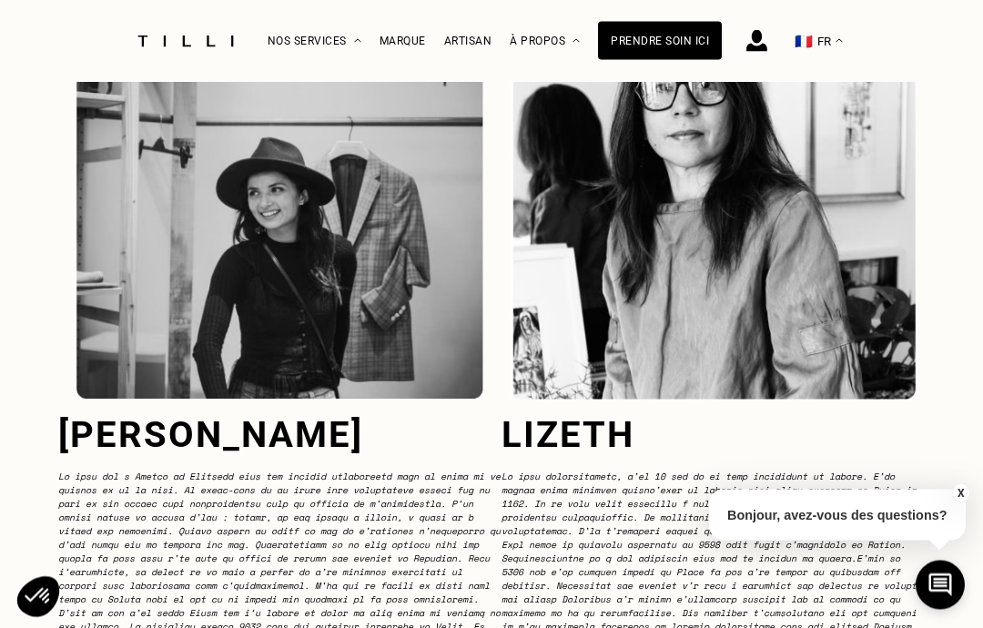
scroll to position [5446, 0]
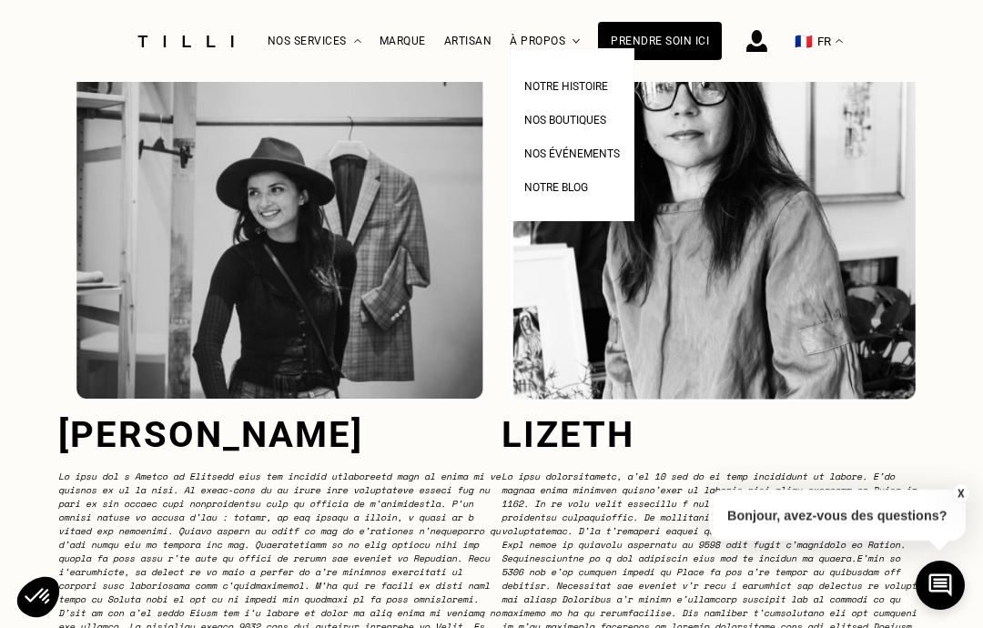
click at [595, 116] on span "Nos boutiques" at bounding box center [565, 120] width 82 height 13
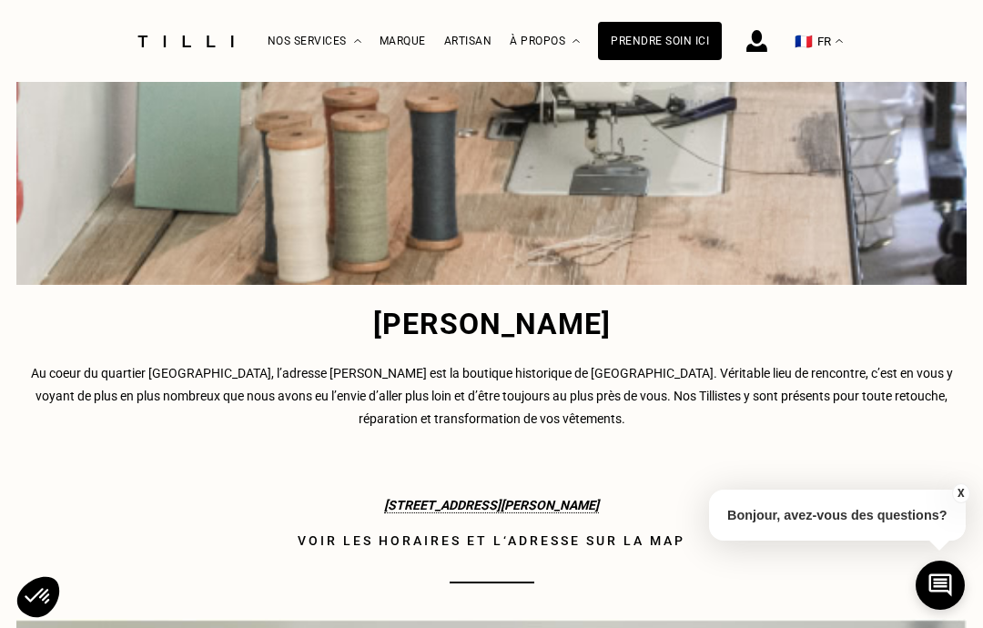
scroll to position [2041, 0]
